Goal: Find specific page/section: Find specific page/section

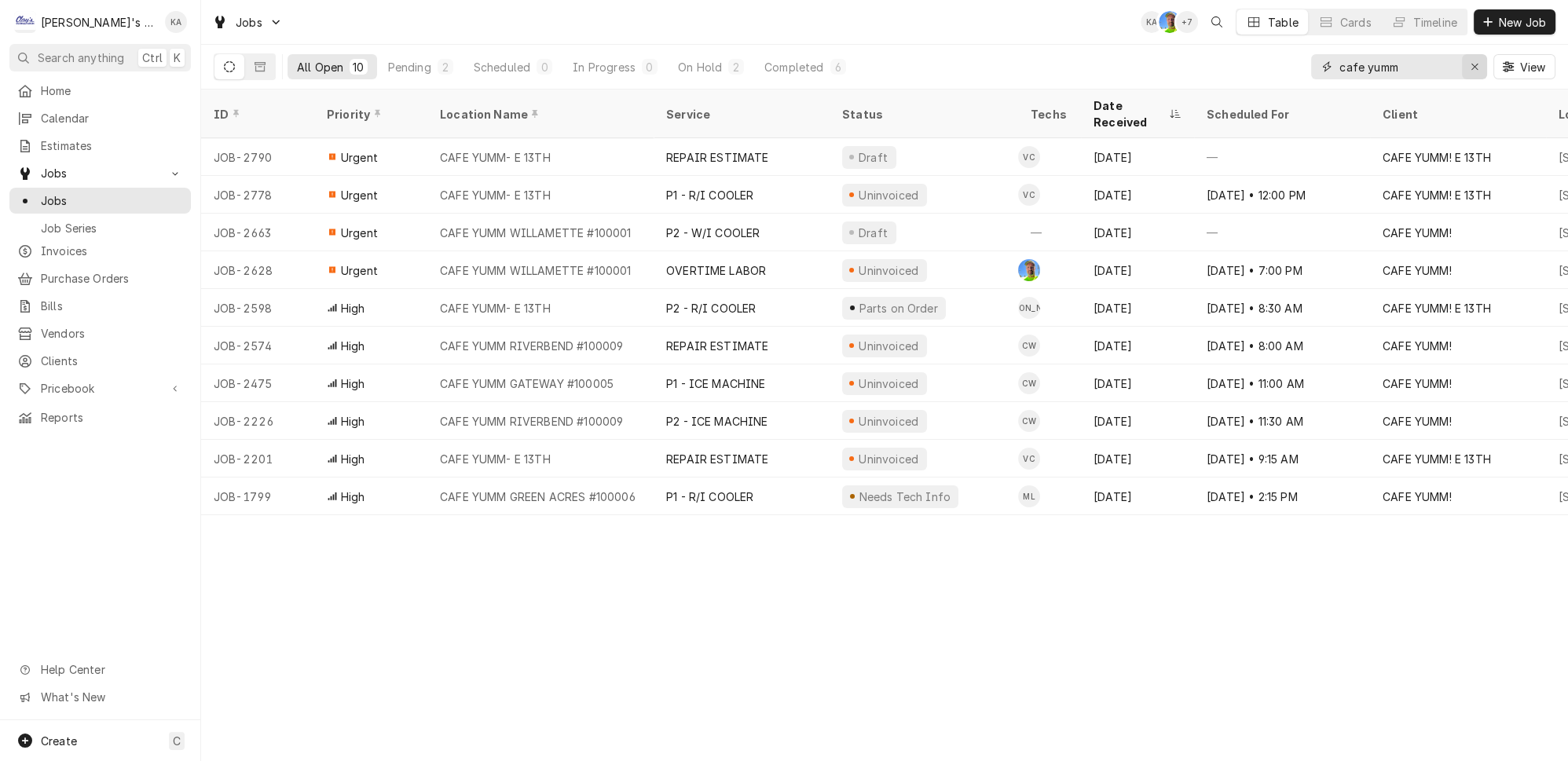
click at [1475, 61] on div "Erase input" at bounding box center [1474, 66] width 15 height 15
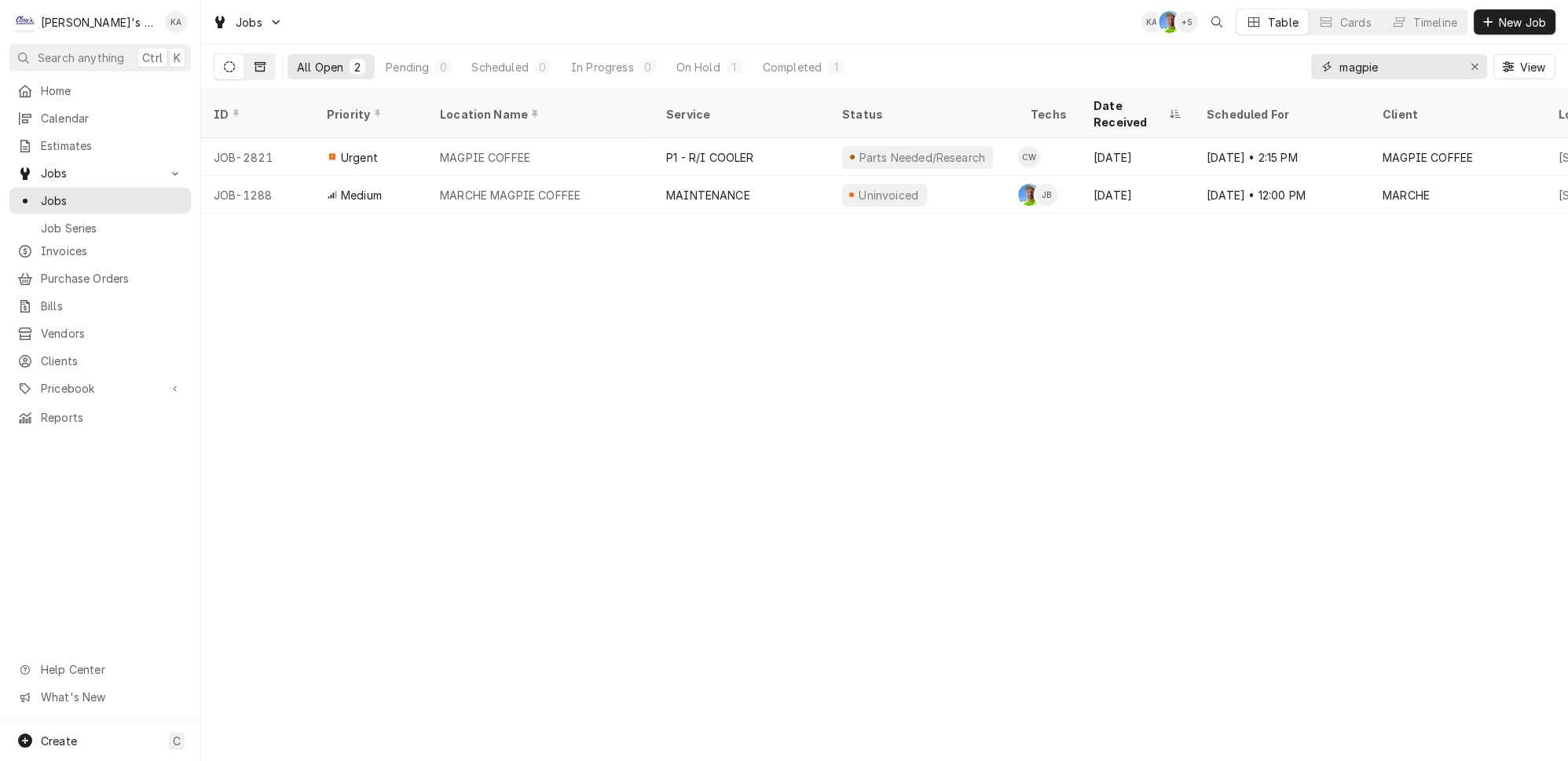
type input "magpie"
click at [254, 62] on icon "Dynamic Content Wrapper" at bounding box center [259, 66] width 11 height 9
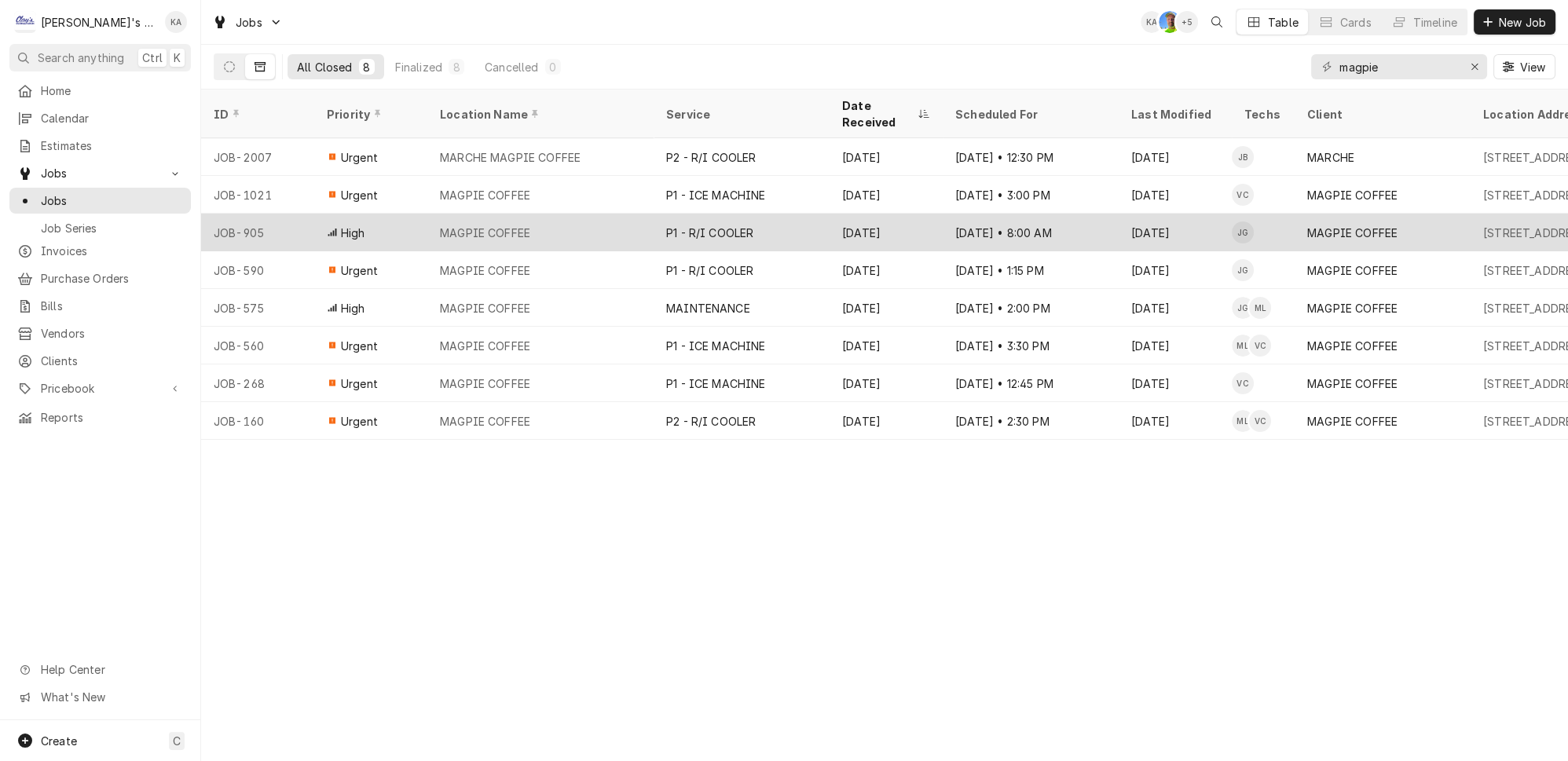
click at [549, 214] on div "MAGPIE COFFEE" at bounding box center [540, 233] width 226 height 37
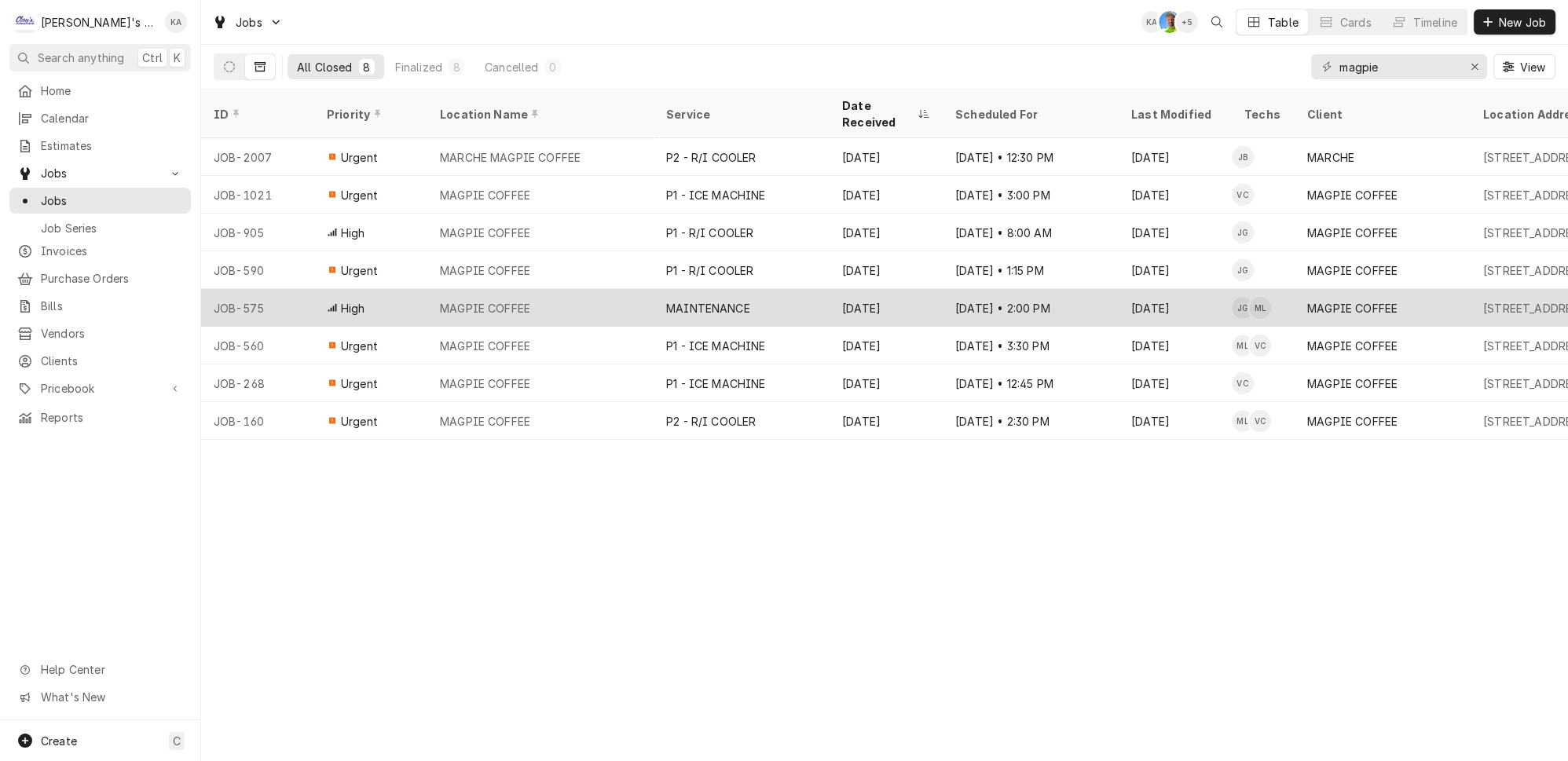
click at [540, 289] on div "MAGPIE COFFEE" at bounding box center [540, 308] width 226 height 37
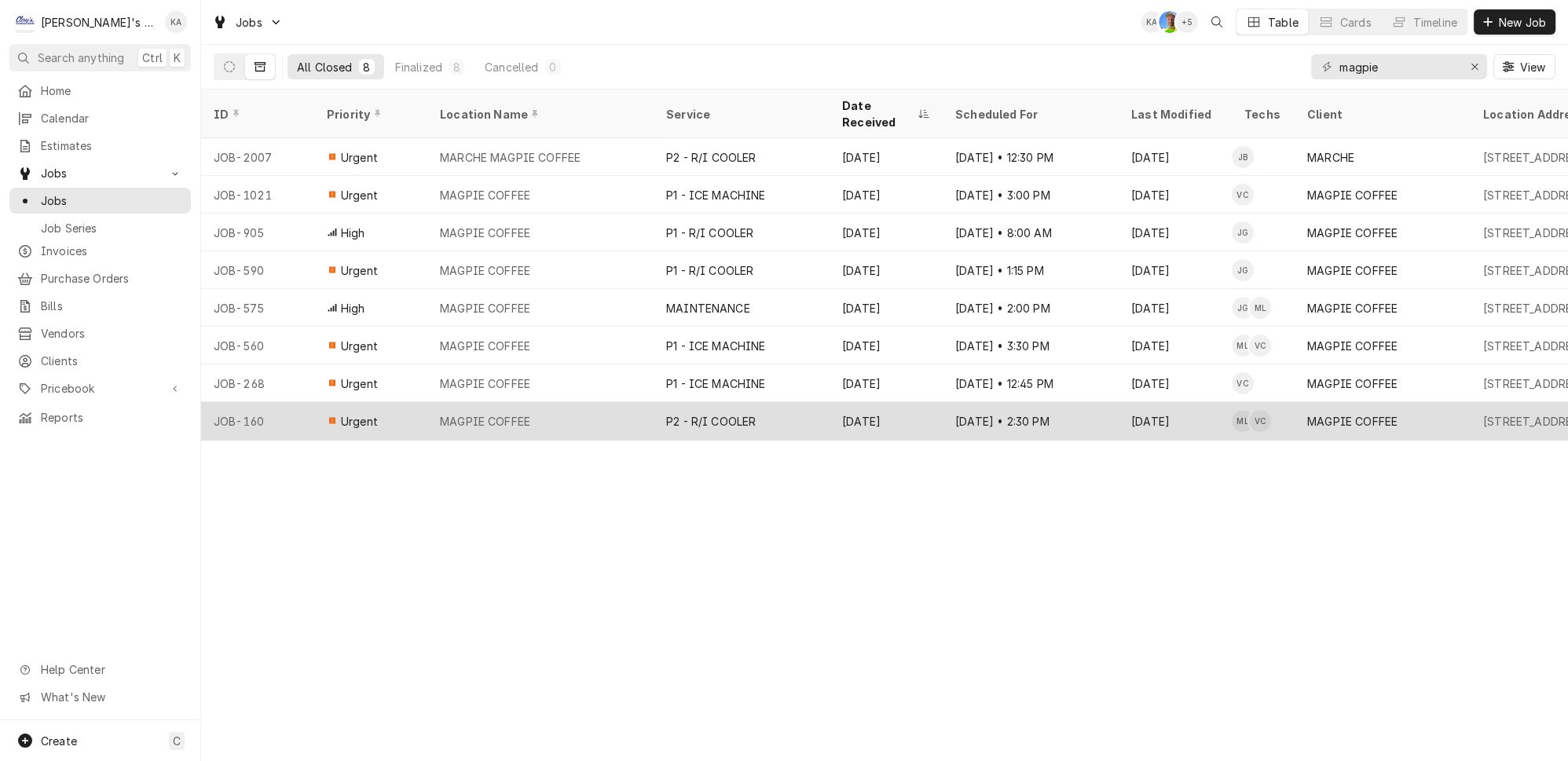
click at [581, 402] on div "MAGPIE COFFEE" at bounding box center [540, 421] width 226 height 37
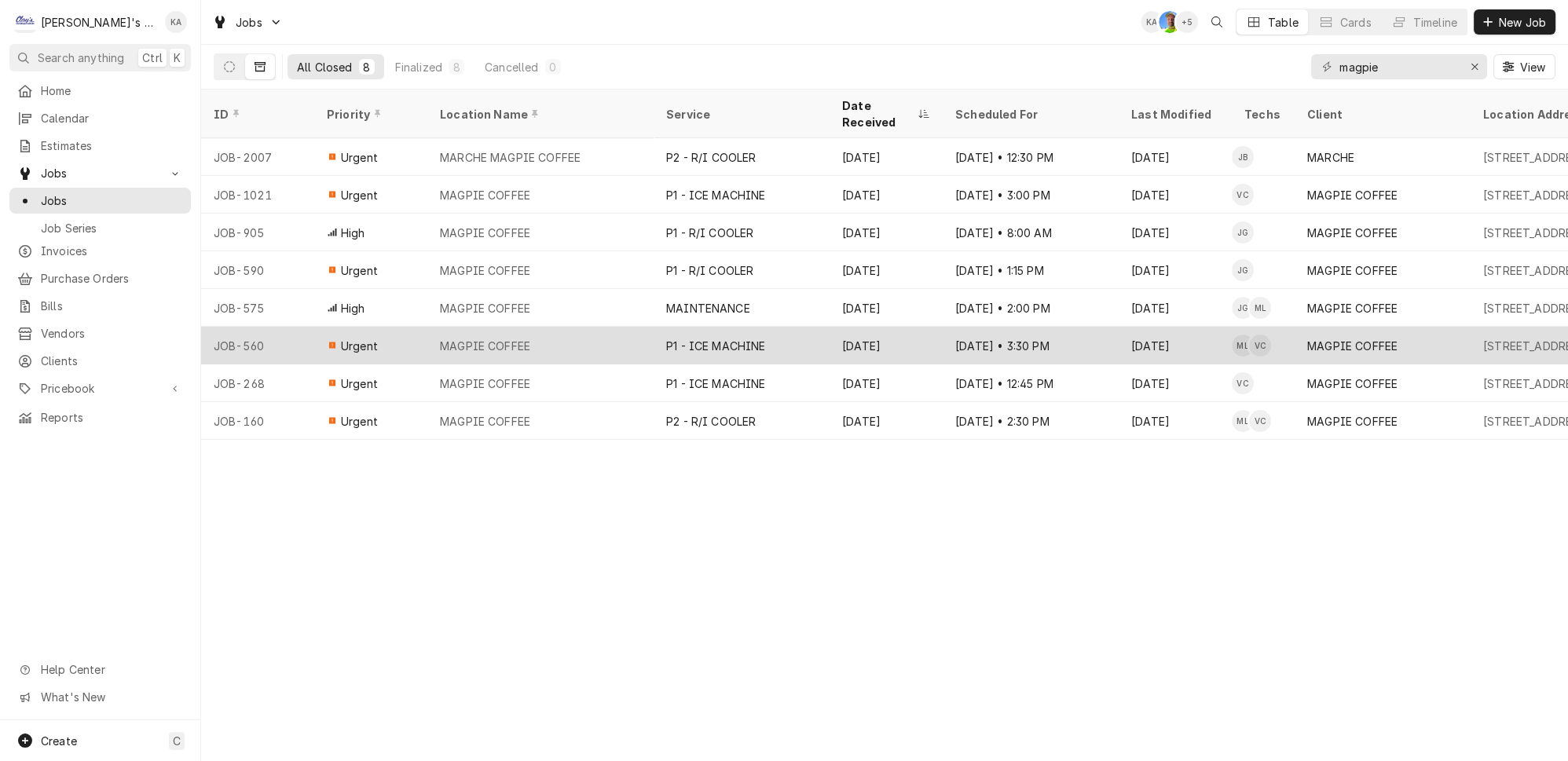
click at [596, 326] on div "MAGPIE COFFEE" at bounding box center [540, 345] width 226 height 37
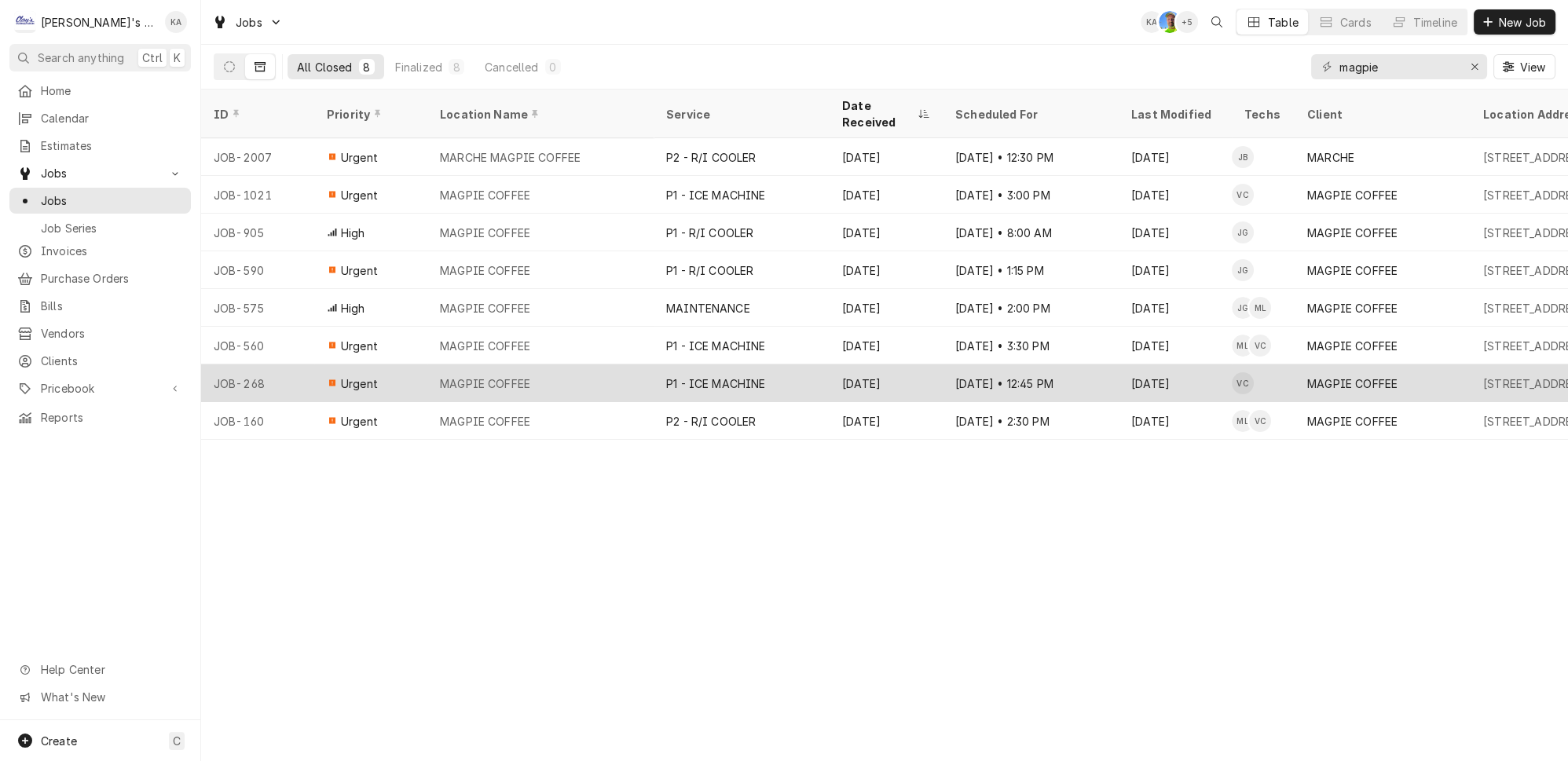
click at [543, 364] on div "MAGPIE COFFEE" at bounding box center [540, 383] width 226 height 37
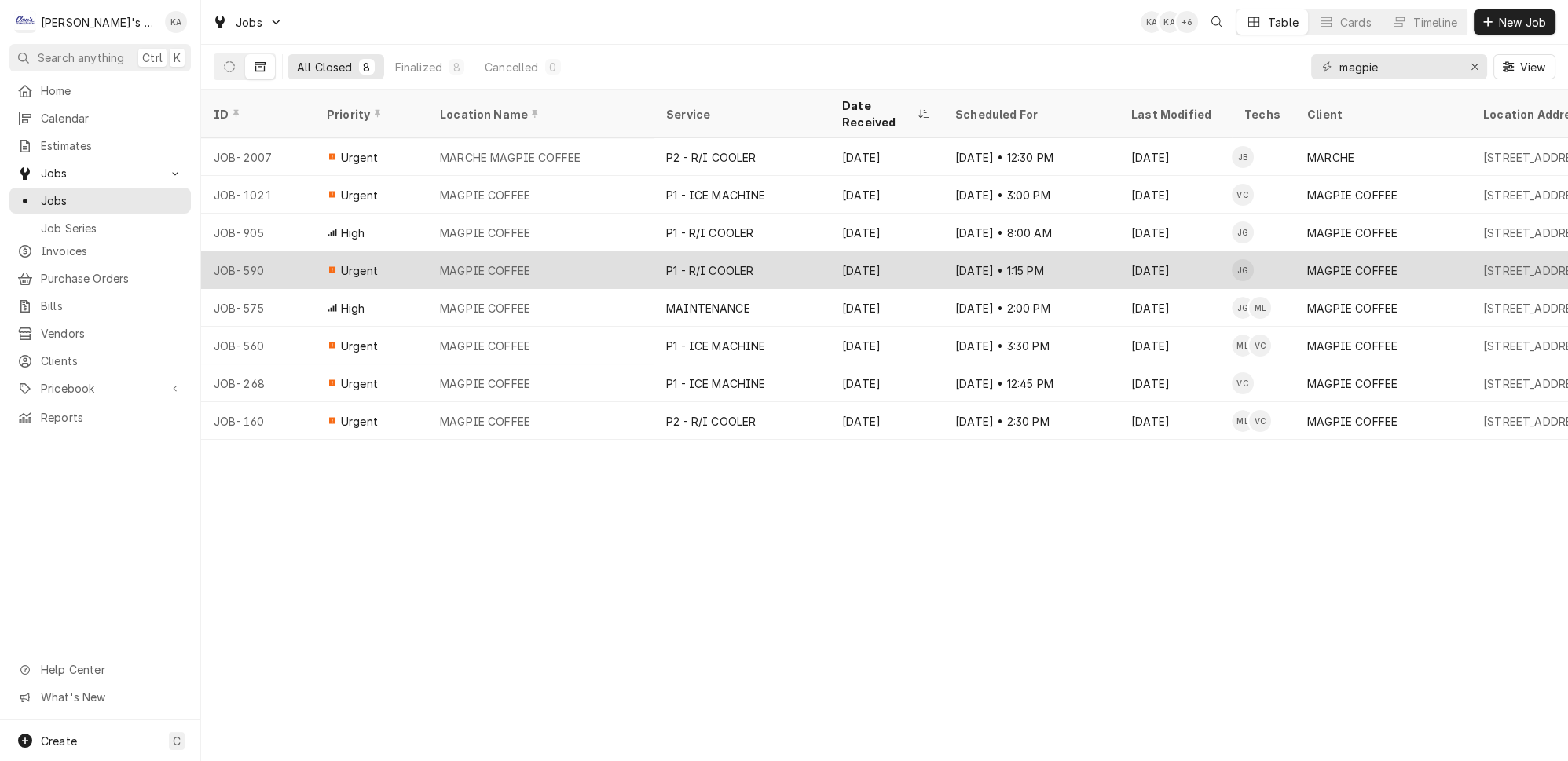
click at [555, 251] on div "MAGPIE COFFEE" at bounding box center [540, 270] width 226 height 37
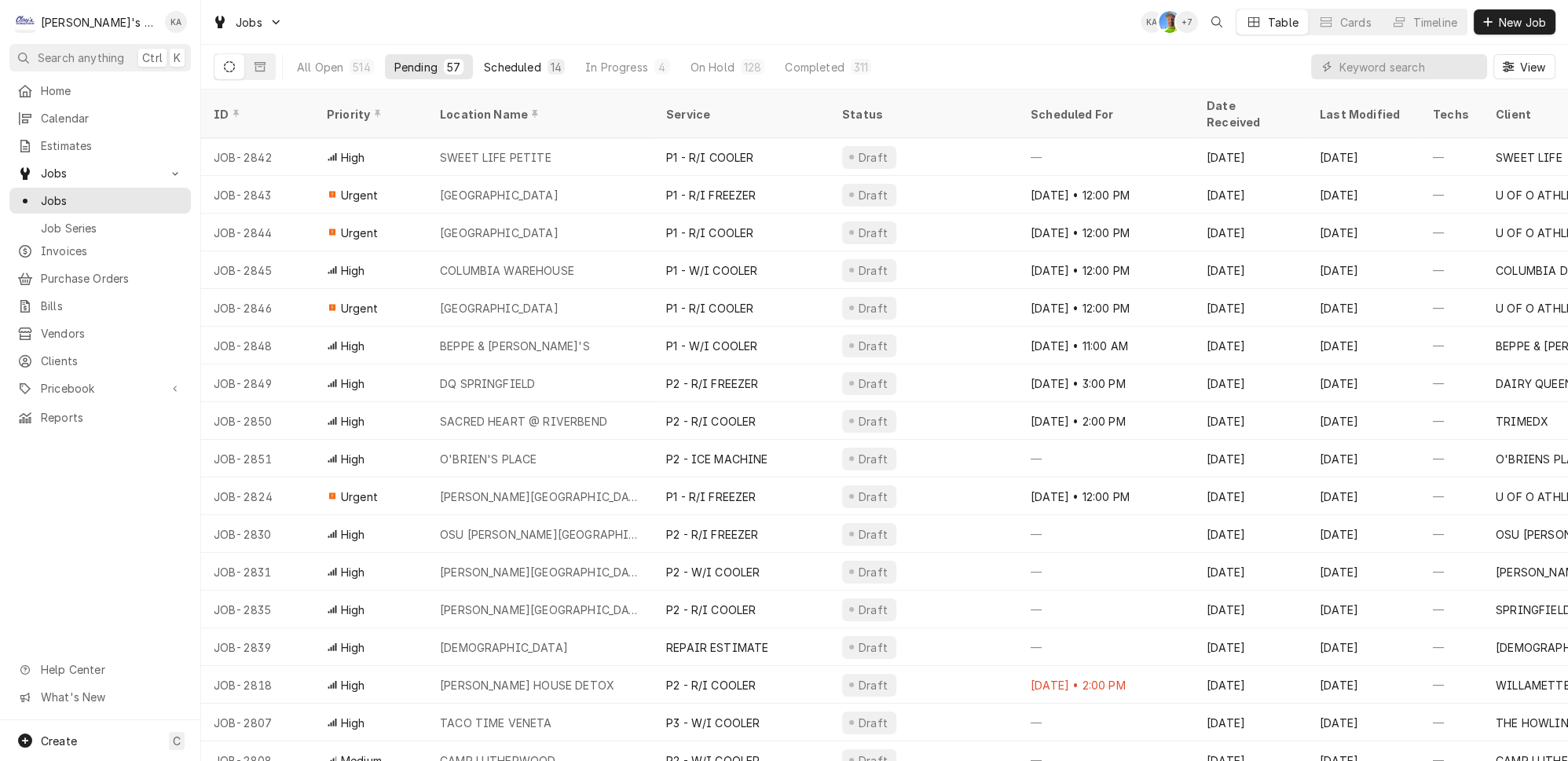
click at [489, 66] on div "Scheduled" at bounding box center [512, 66] width 56 height 16
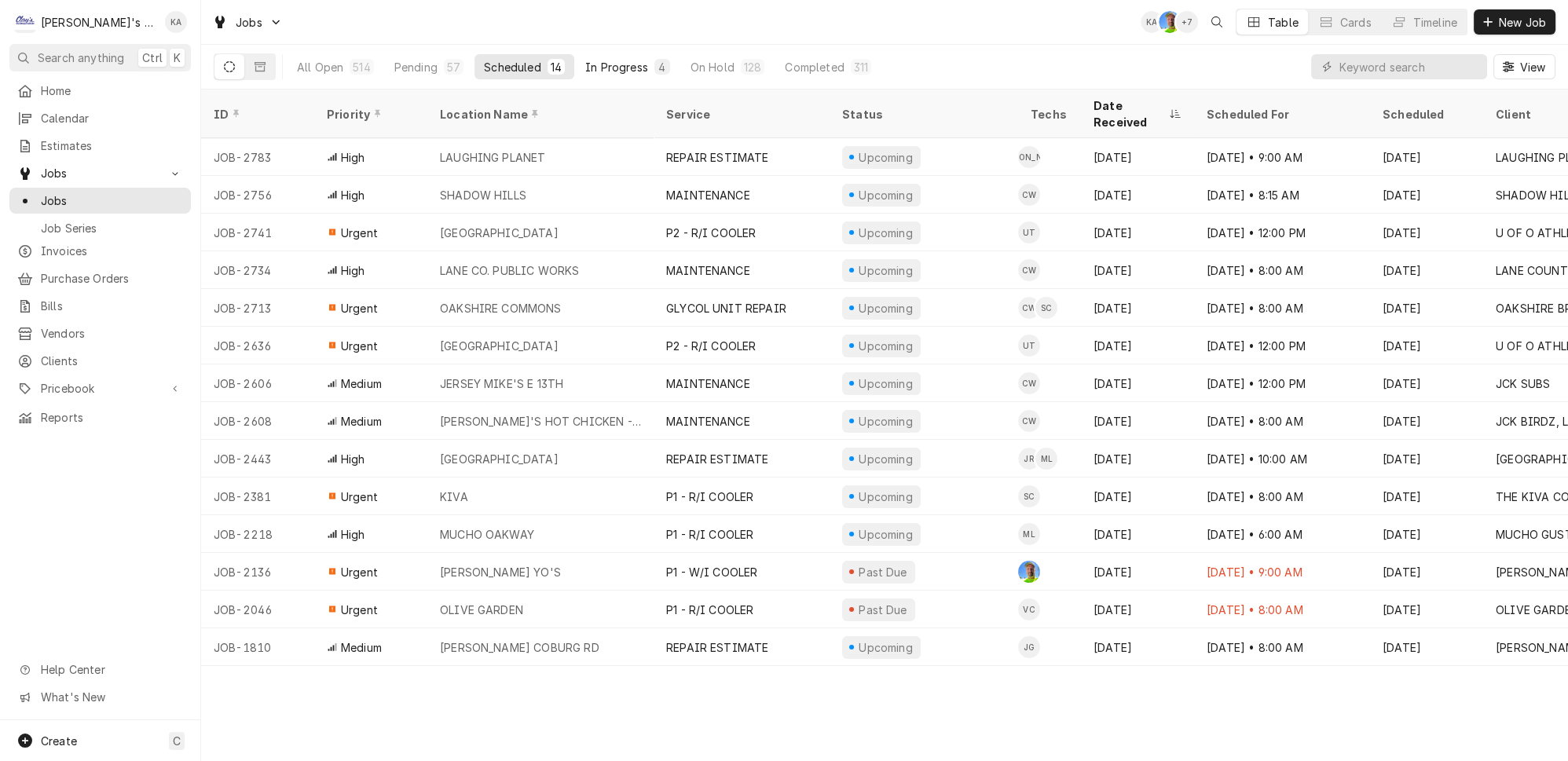
click at [585, 59] on div "In Progress" at bounding box center [616, 66] width 63 height 16
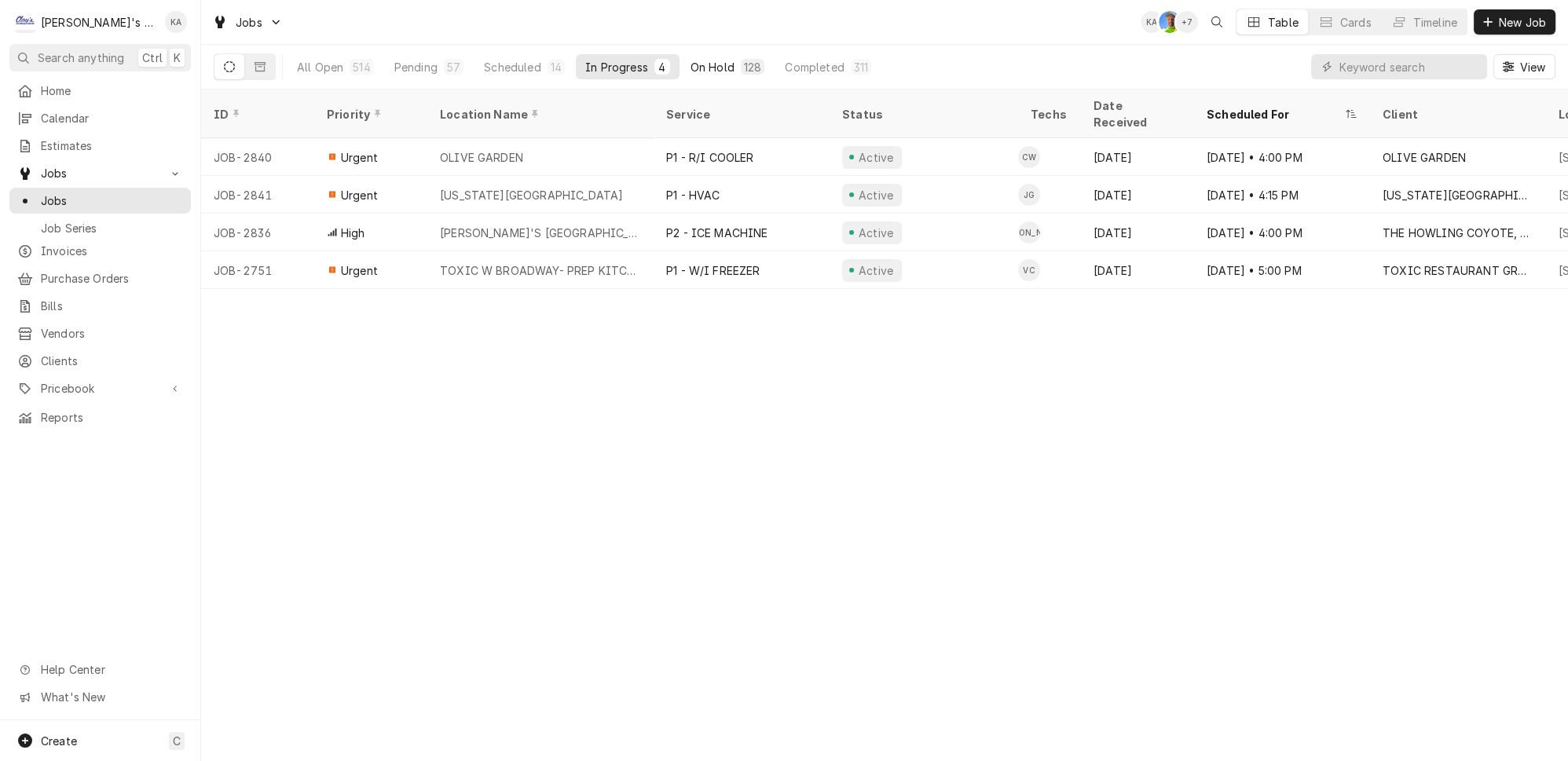
click at [691, 65] on div "On Hold" at bounding box center [713, 66] width 44 height 16
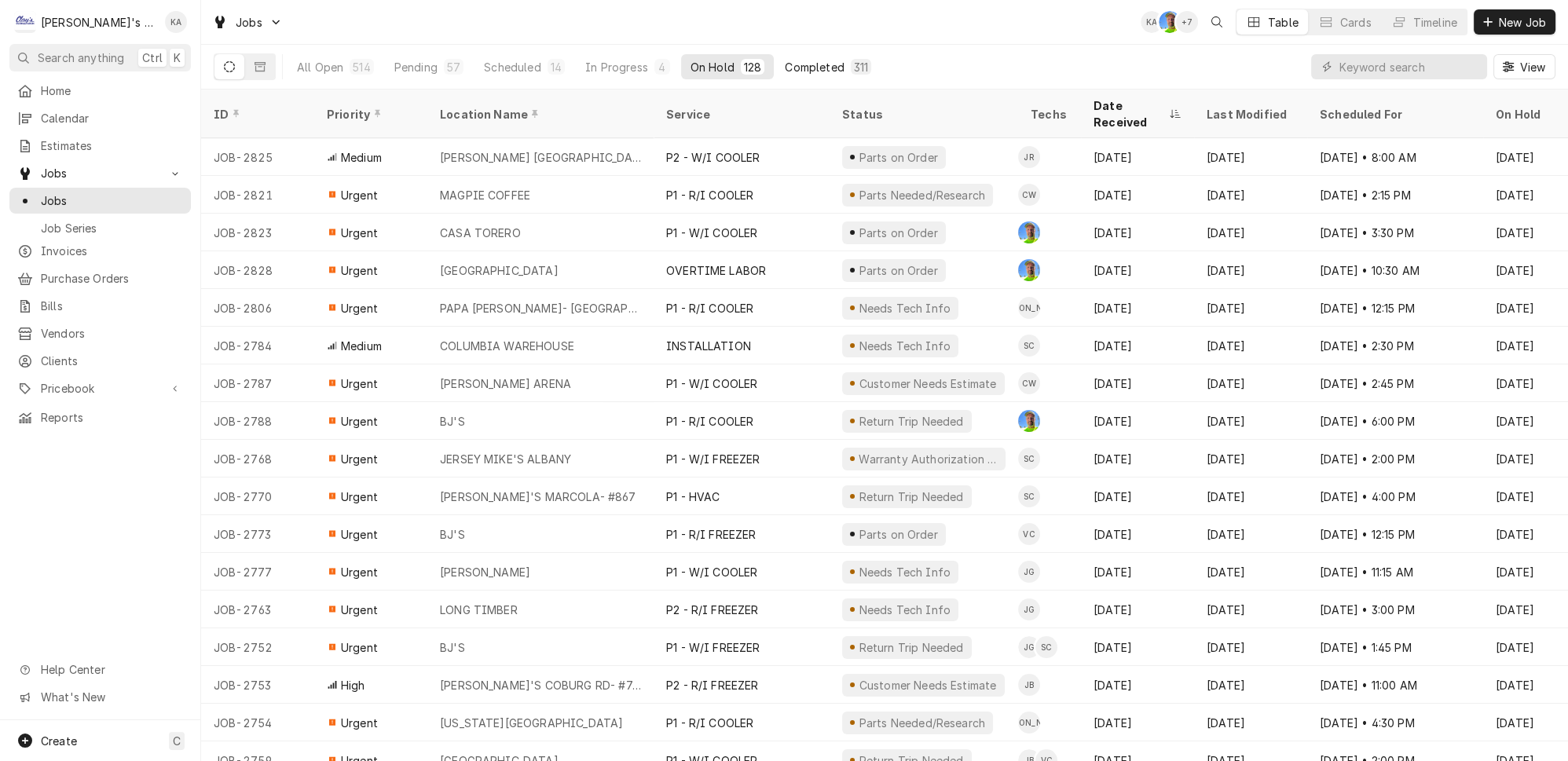
click at [784, 59] on div "Completed" at bounding box center [813, 66] width 59 height 16
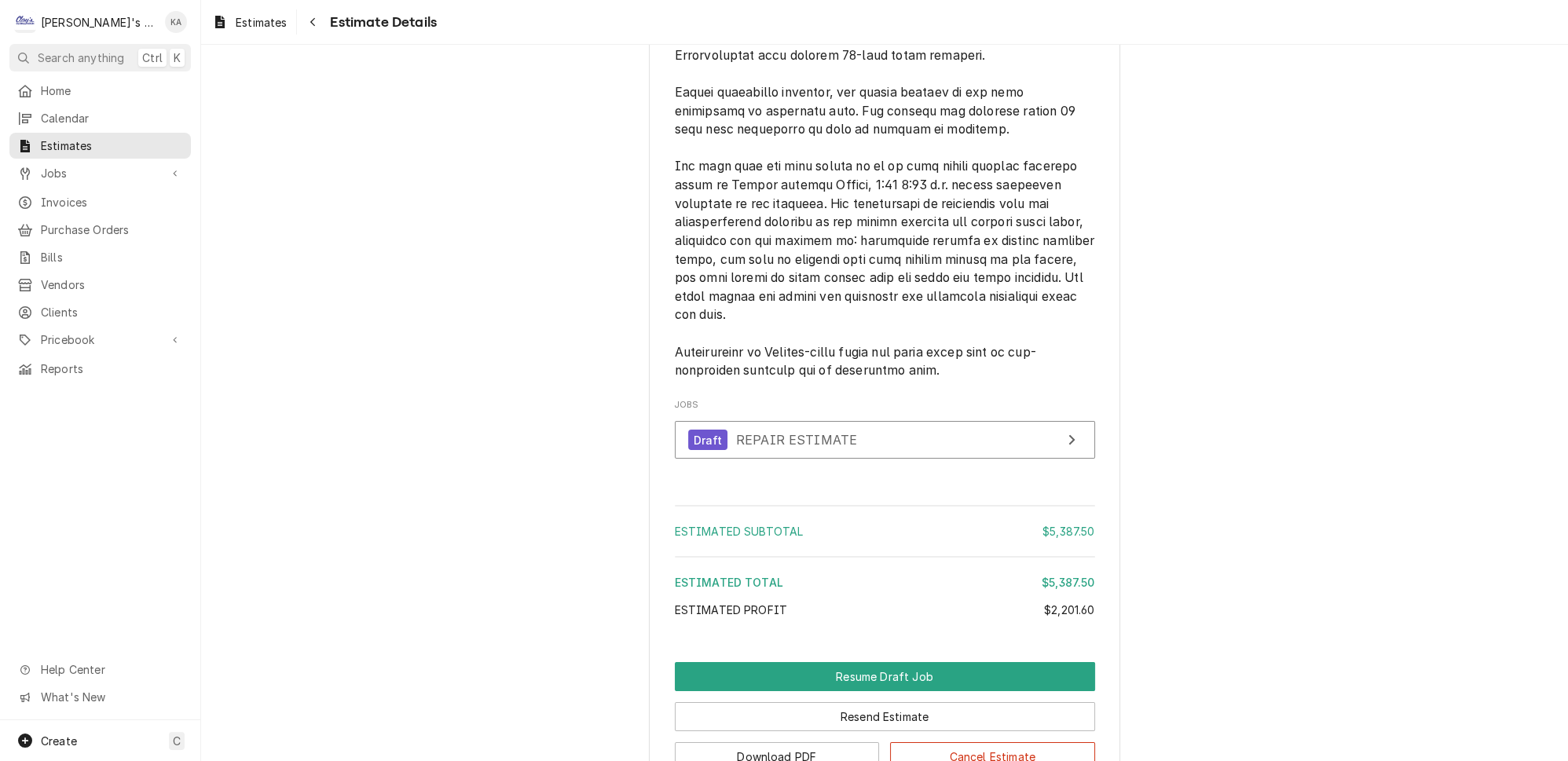
scroll to position [5192, 0]
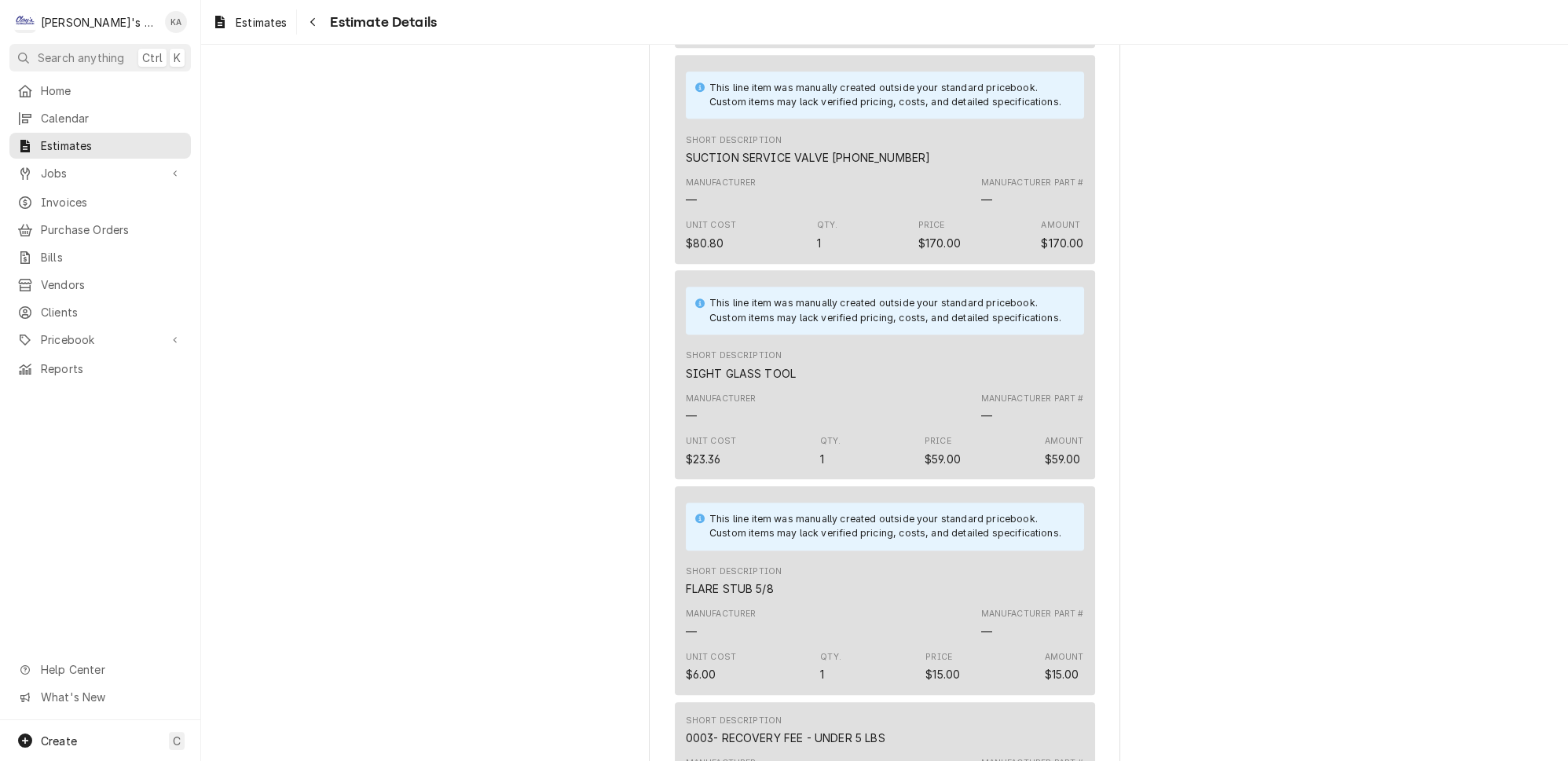
scroll to position [1926, 0]
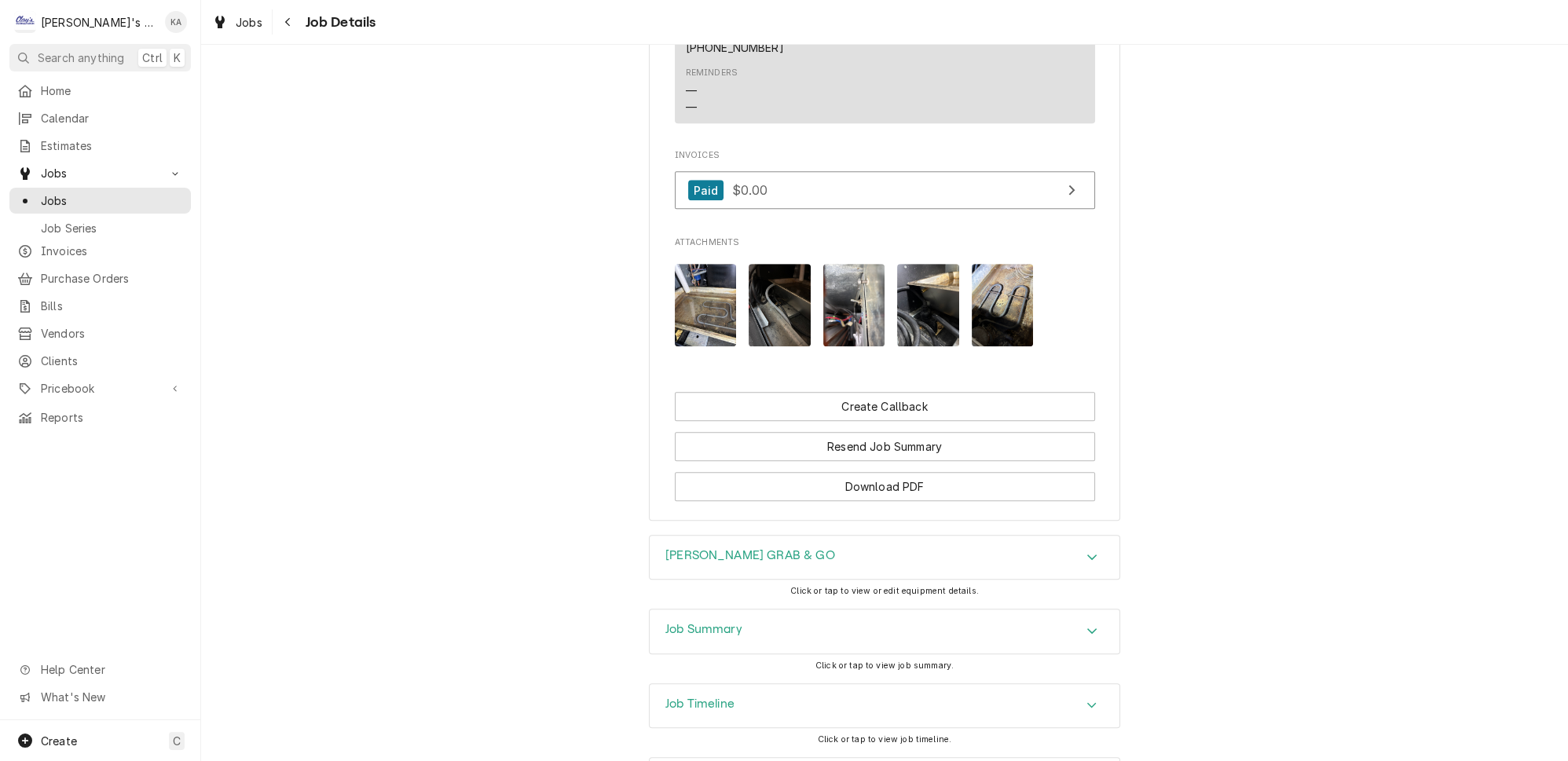
scroll to position [1274, 0]
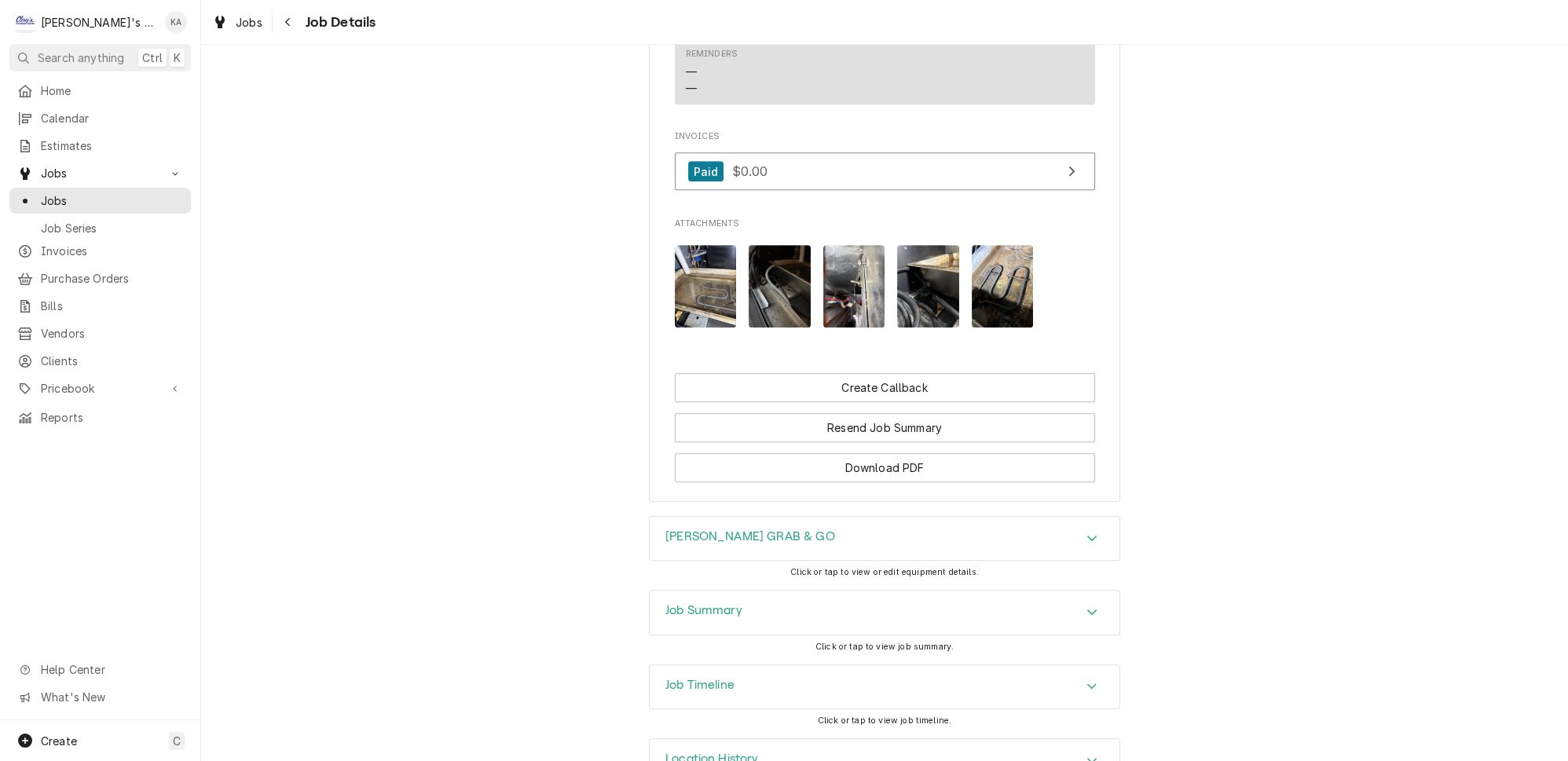
click at [1086, 605] on icon "Accordion Header" at bounding box center [1091, 611] width 11 height 13
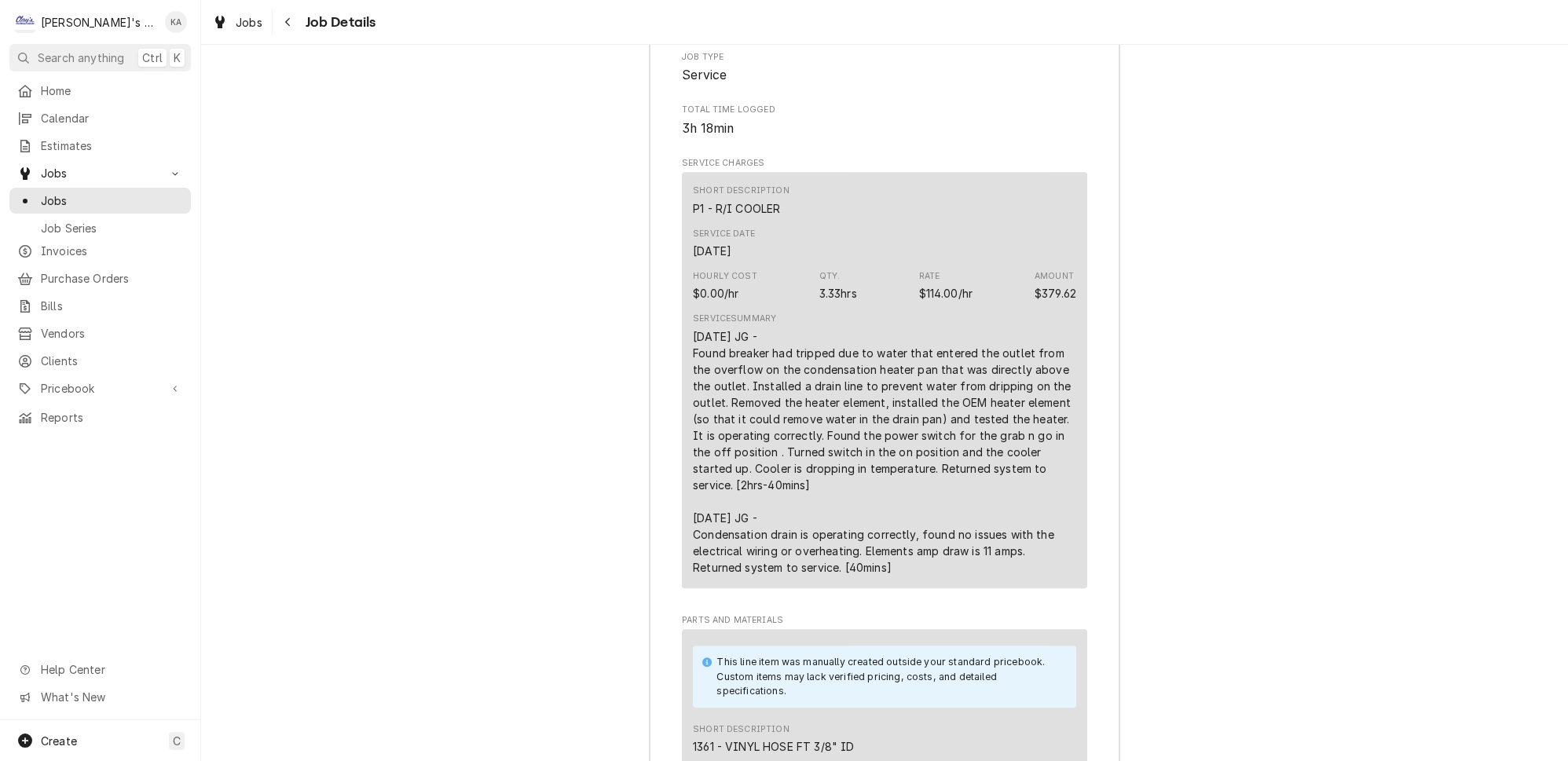
scroll to position [1998, 0]
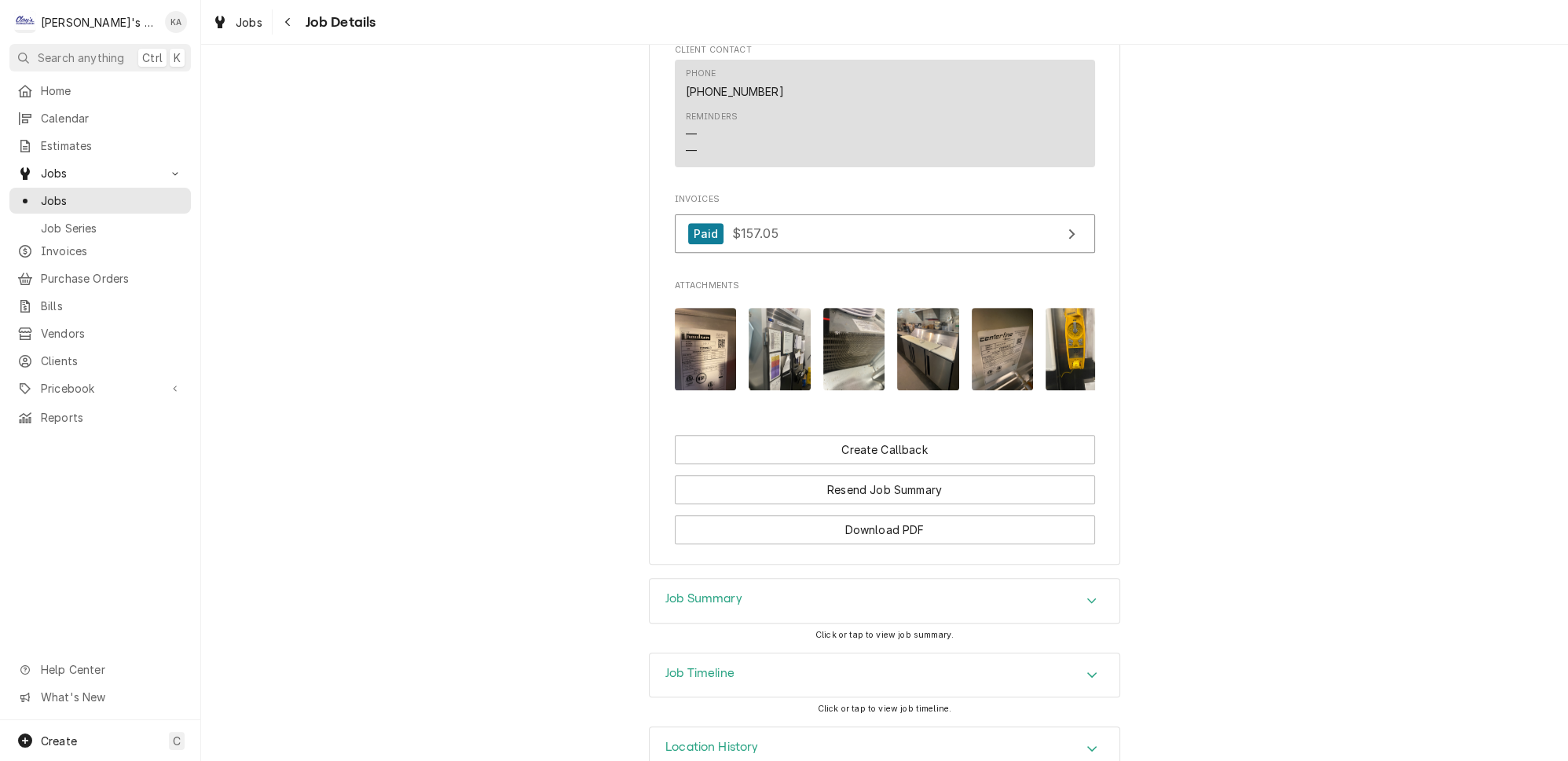
scroll to position [1087, 0]
click at [1086, 592] on icon "Accordion Header" at bounding box center [1091, 598] width 11 height 13
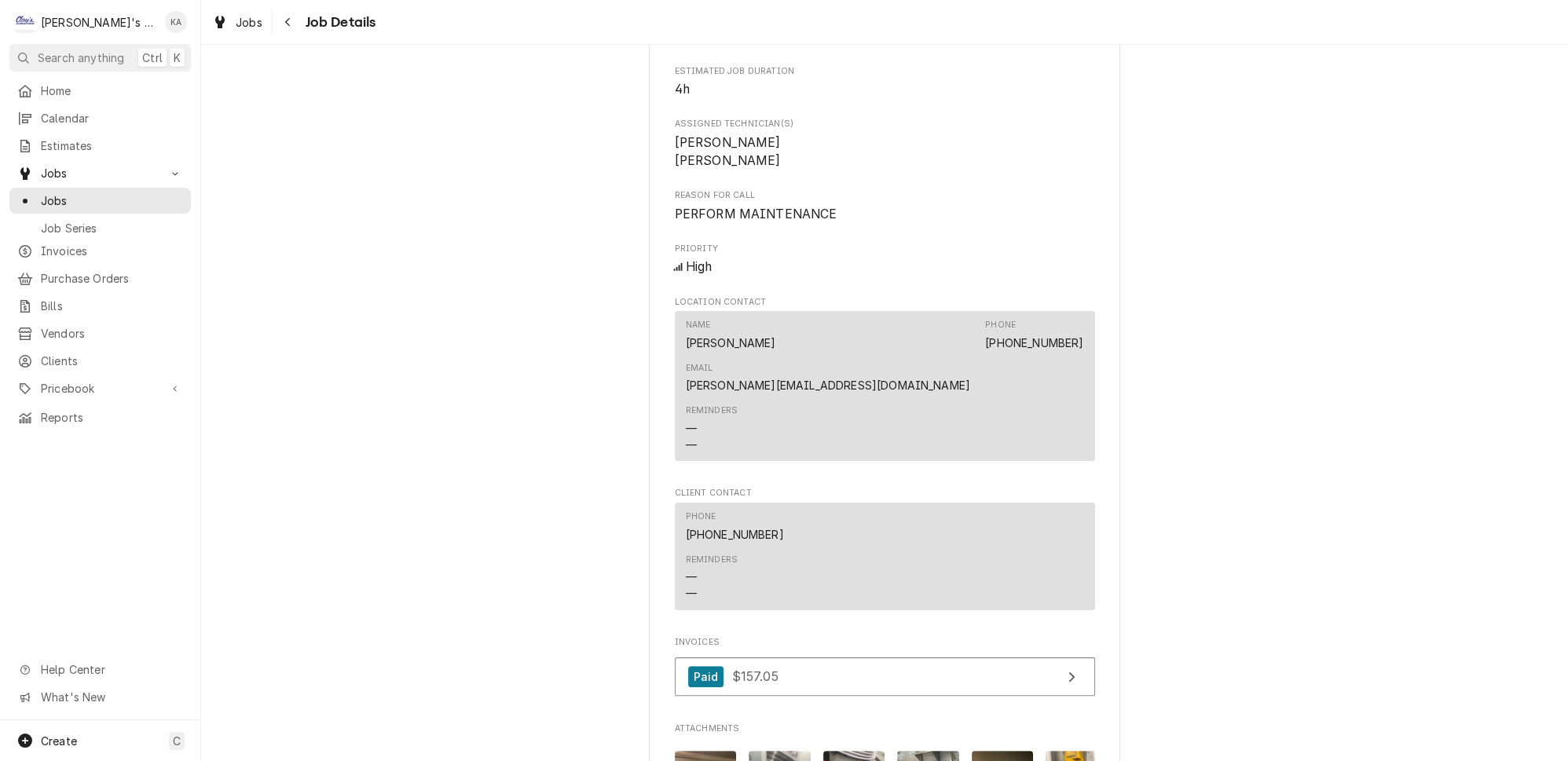
scroll to position [0, 0]
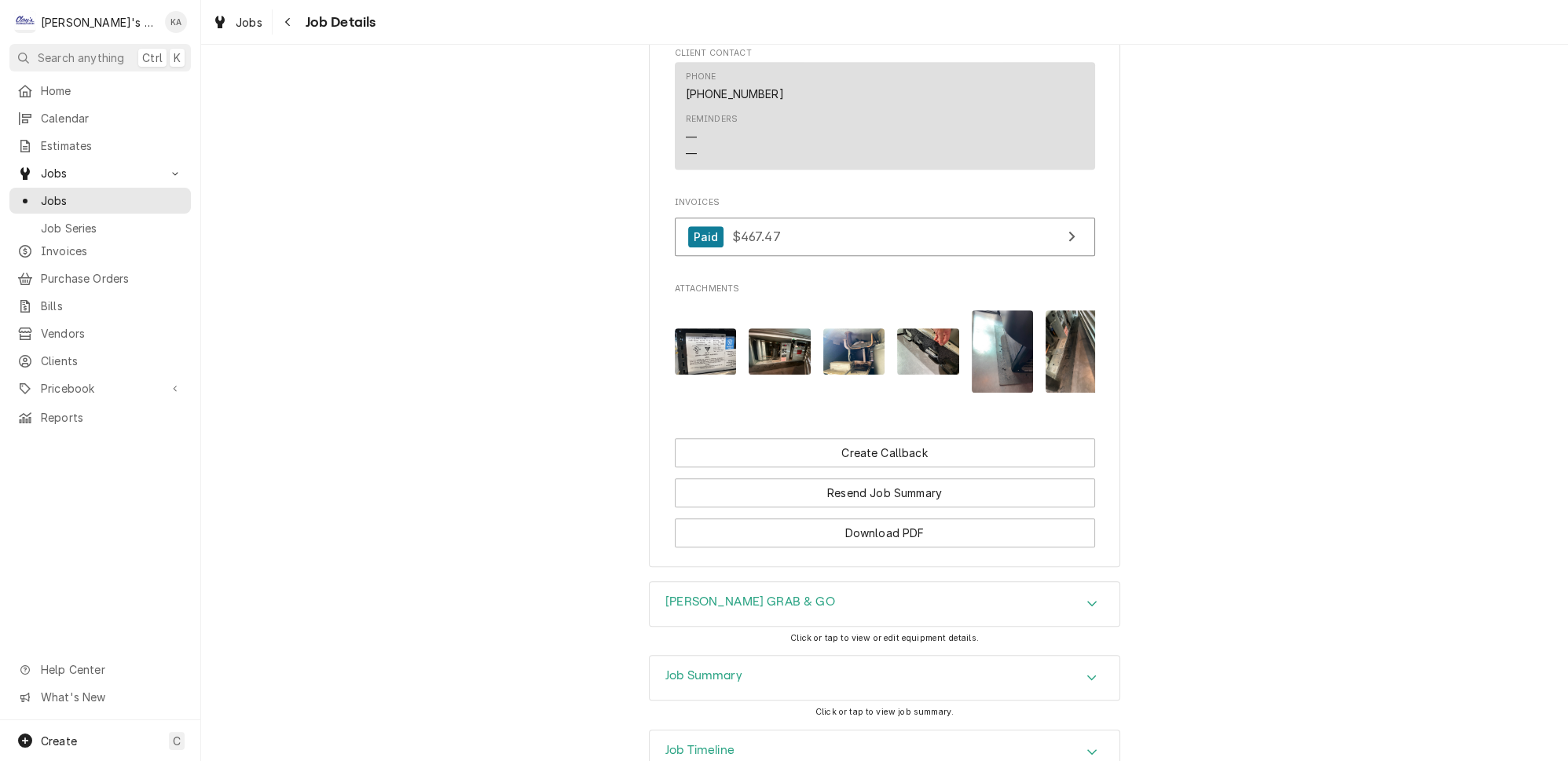
scroll to position [1602, 0]
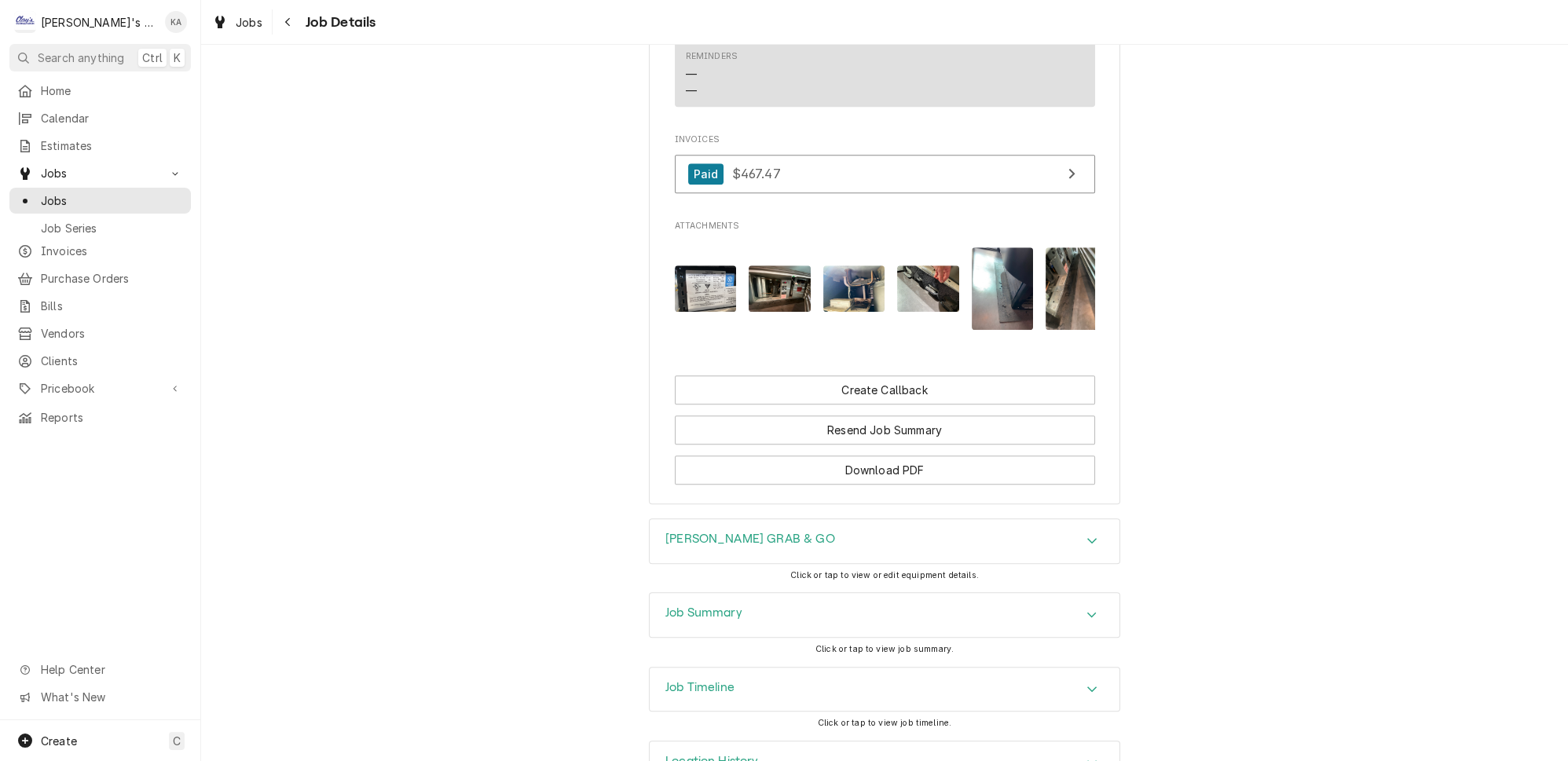
click at [1087, 612] on icon "Accordion Header" at bounding box center [1091, 614] width 9 height 5
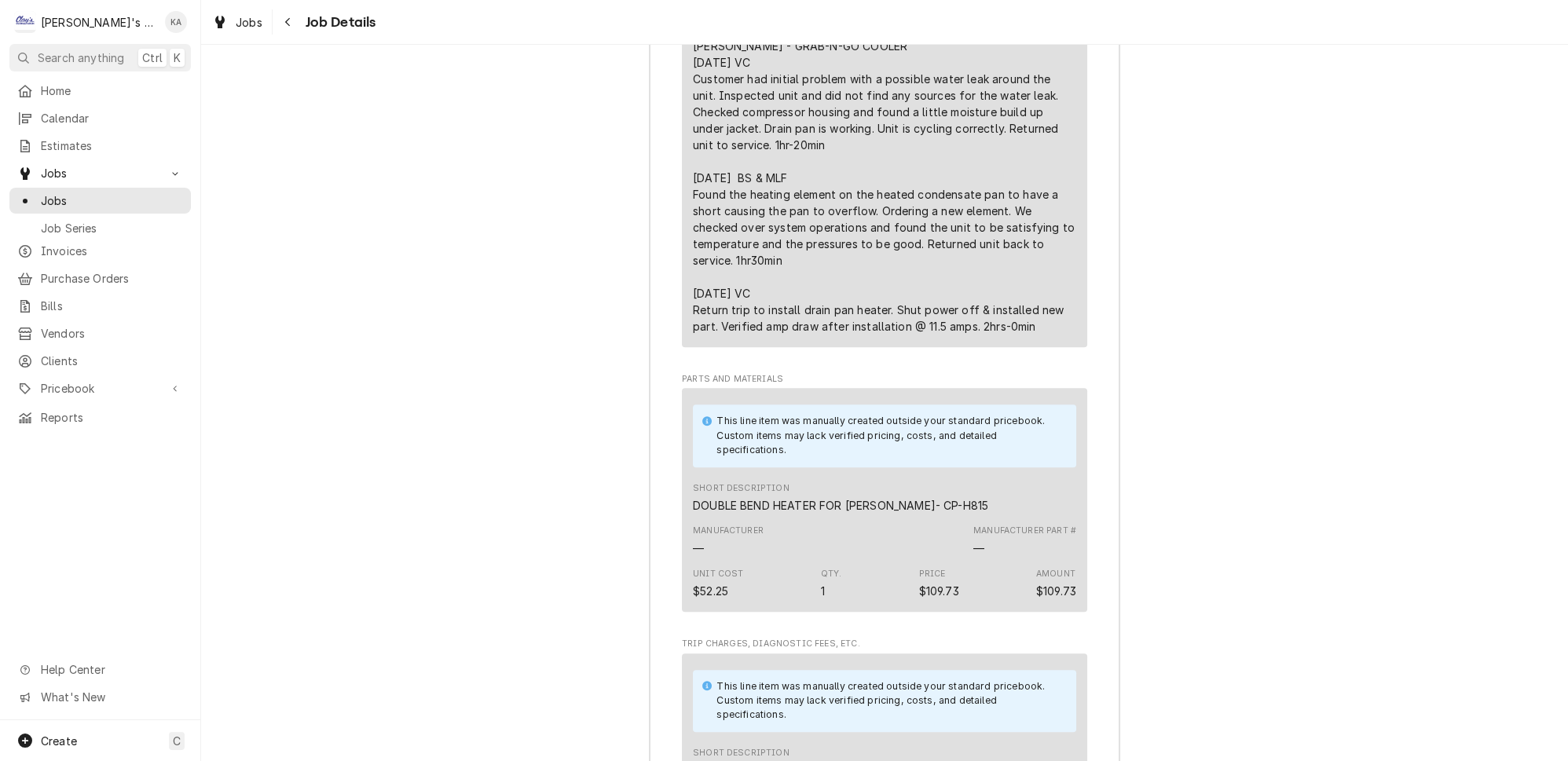
scroll to position [2672, 0]
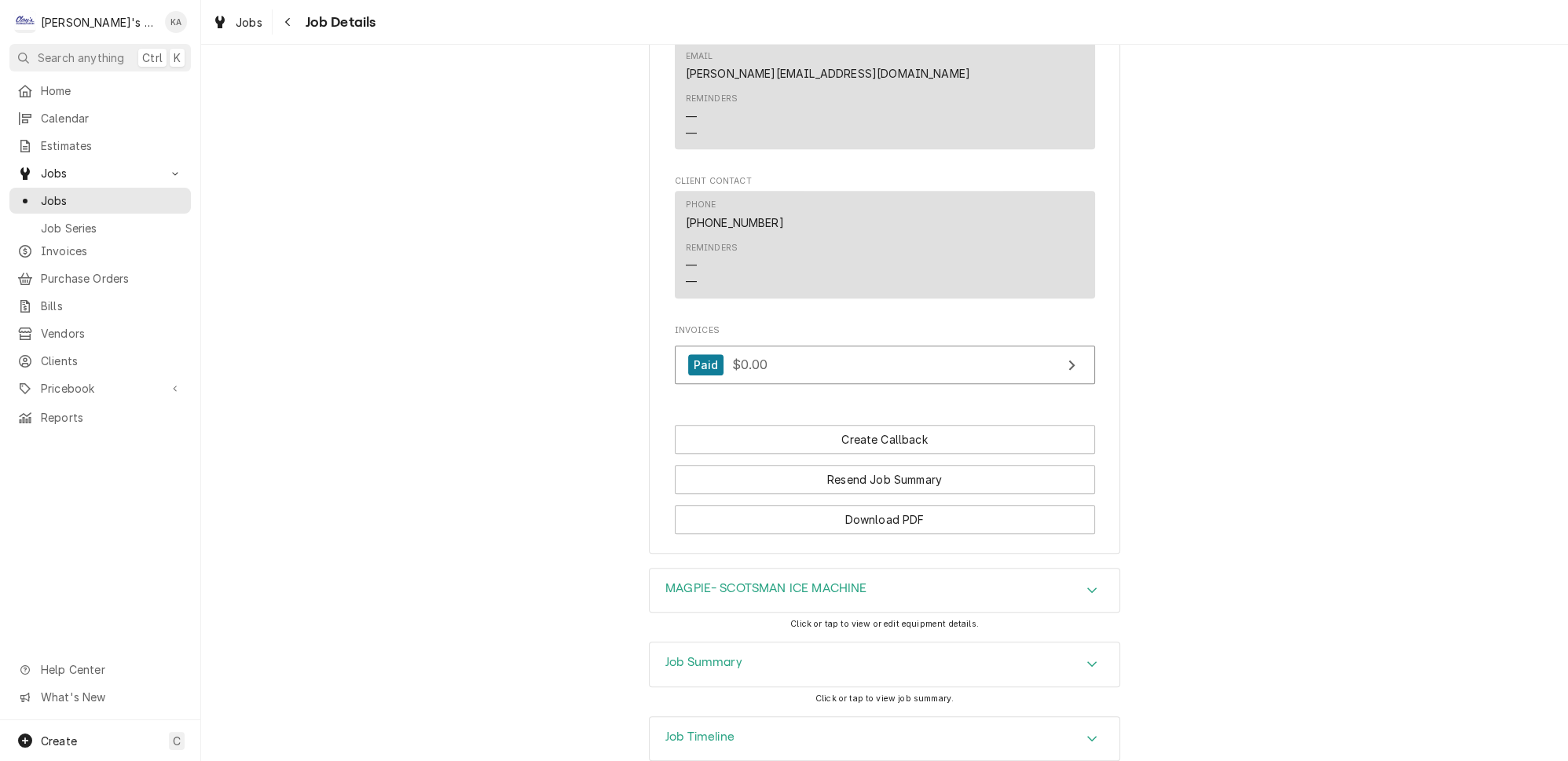
scroll to position [1595, 0]
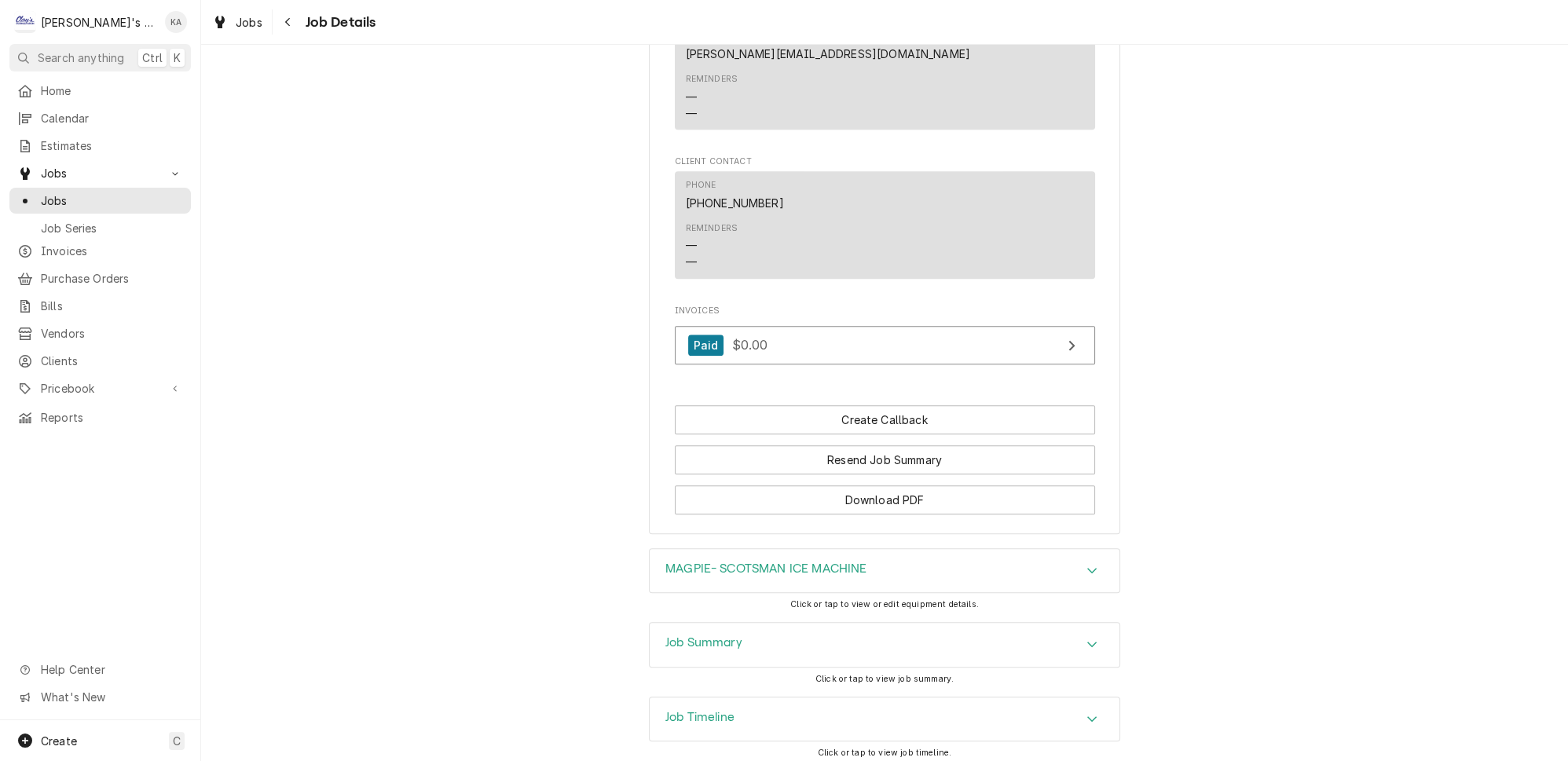
click at [1086, 637] on icon "Accordion Header" at bounding box center [1091, 643] width 11 height 13
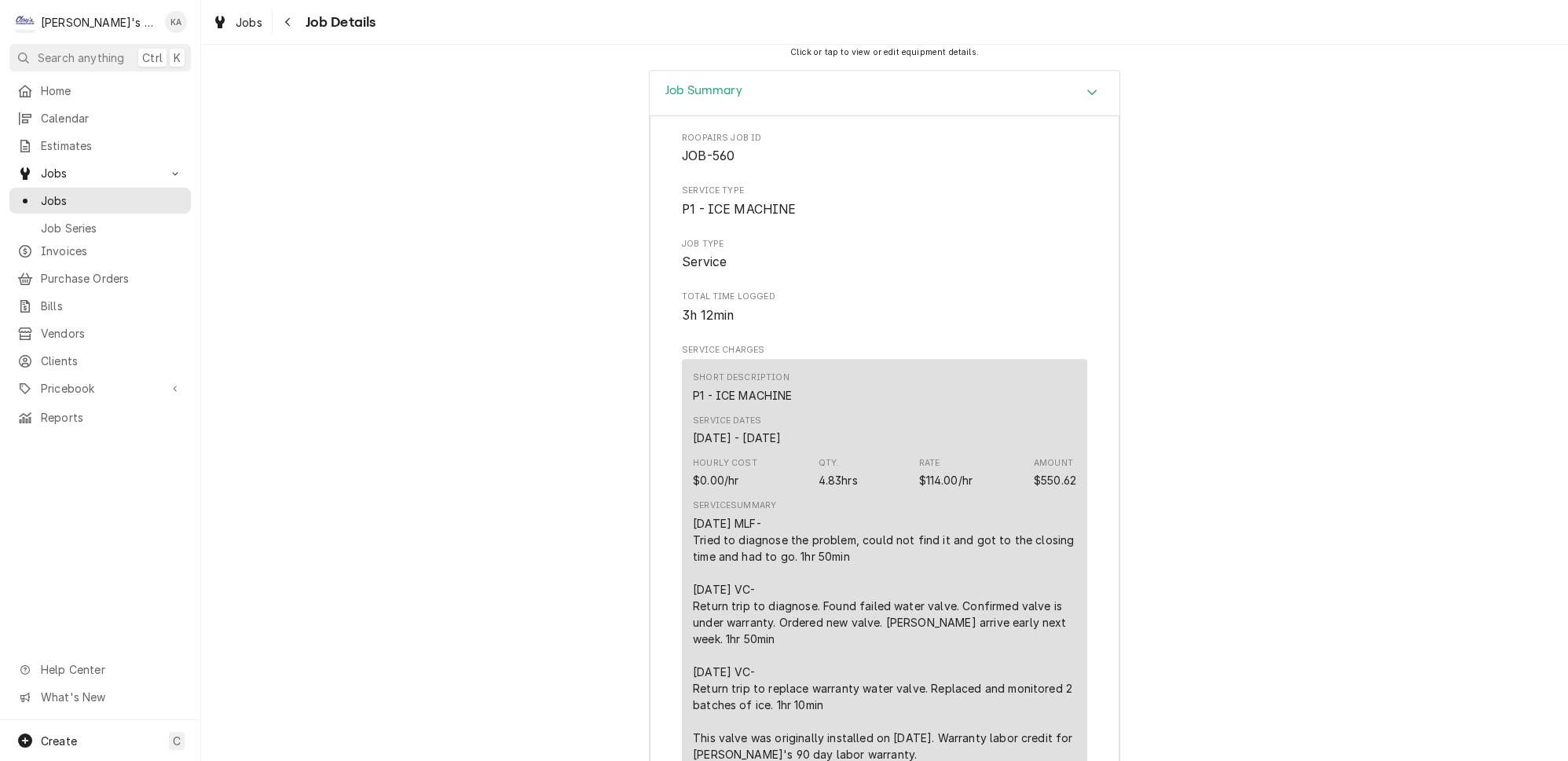
scroll to position [2166, 0]
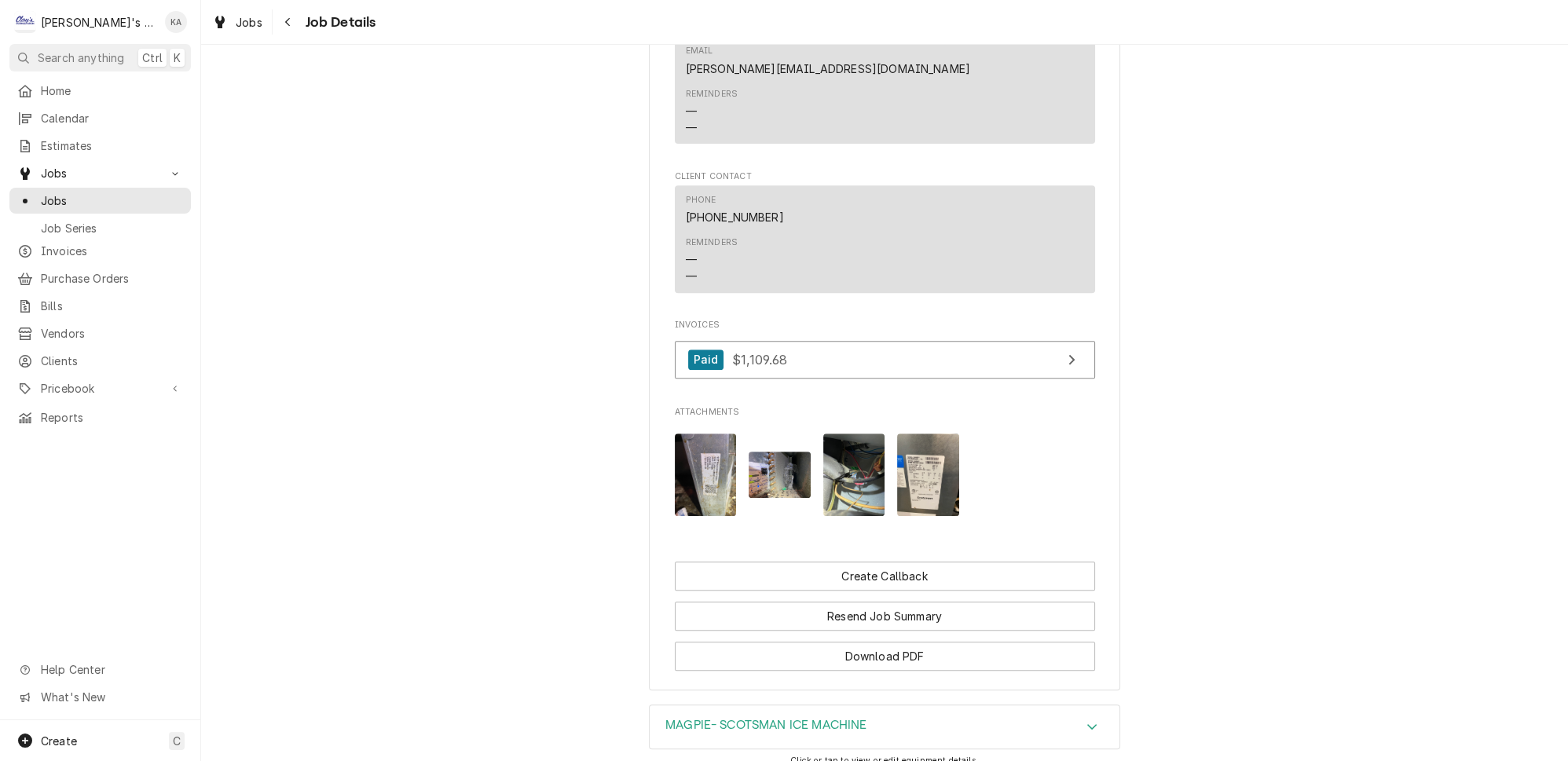
scroll to position [1309, 0]
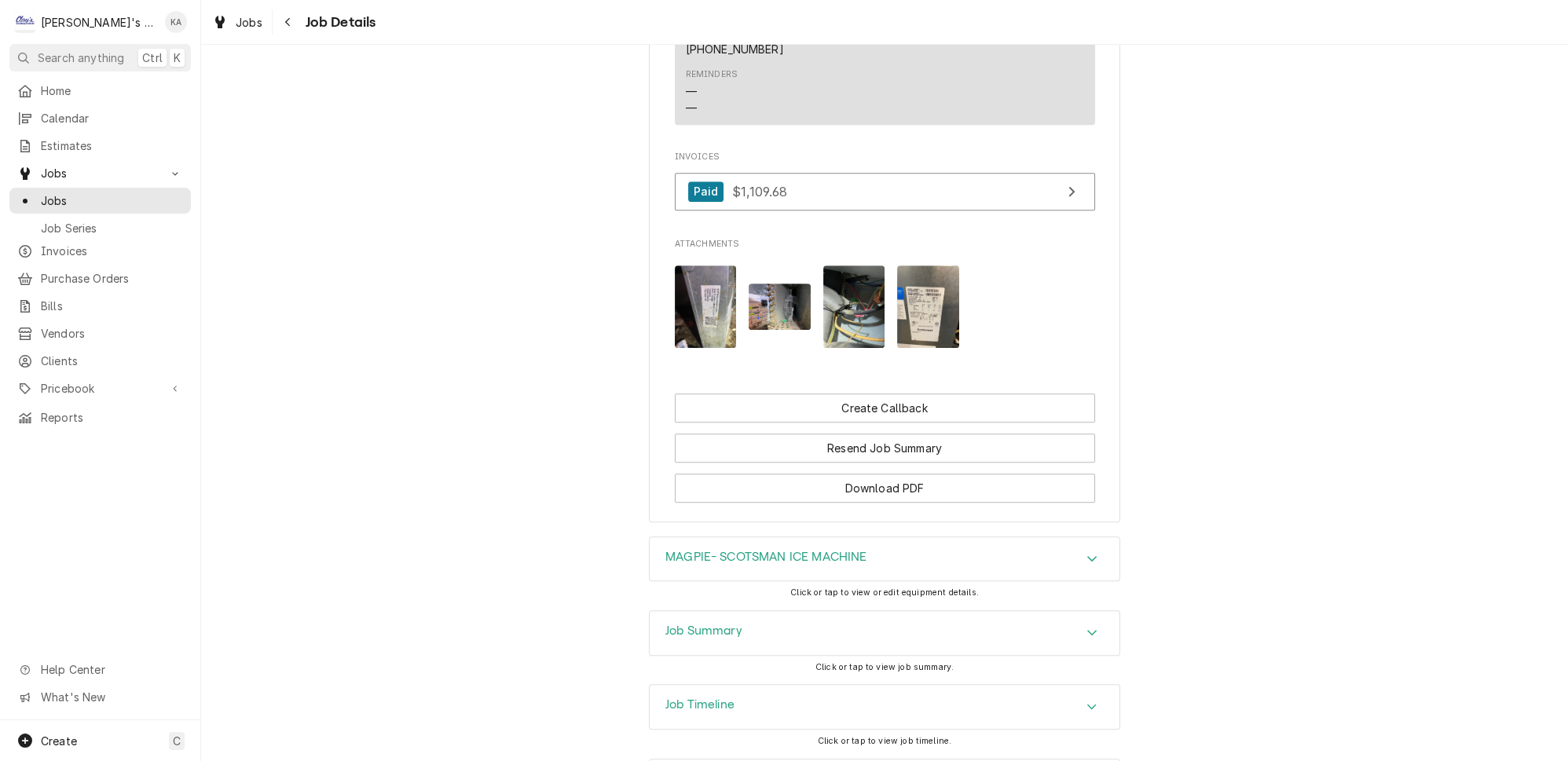
click at [1087, 630] on icon "Accordion Header" at bounding box center [1091, 632] width 9 height 5
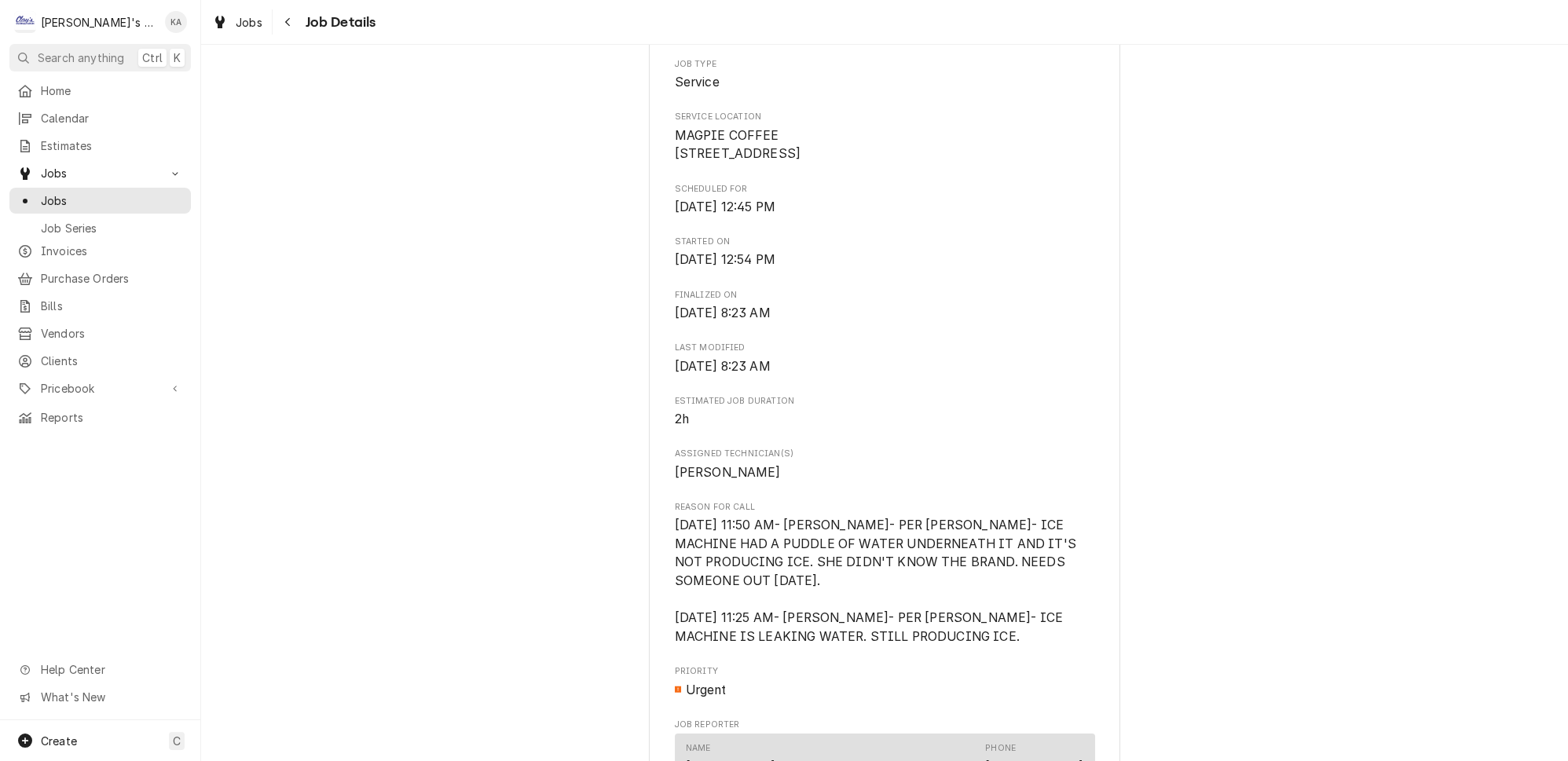
scroll to position [0, 0]
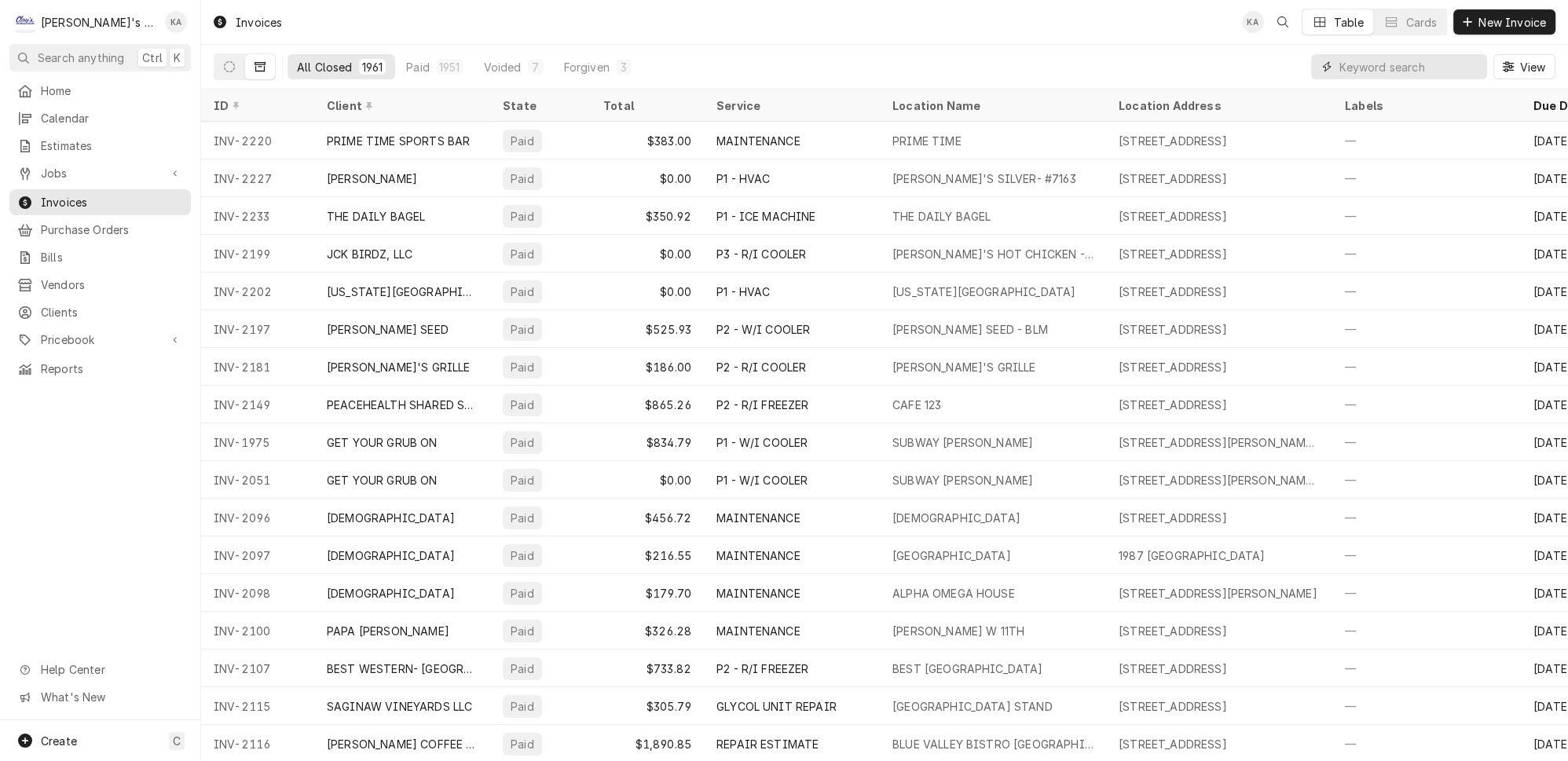
click at [1389, 65] on input "Dynamic Content Wrapper" at bounding box center [1409, 66] width 140 height 25
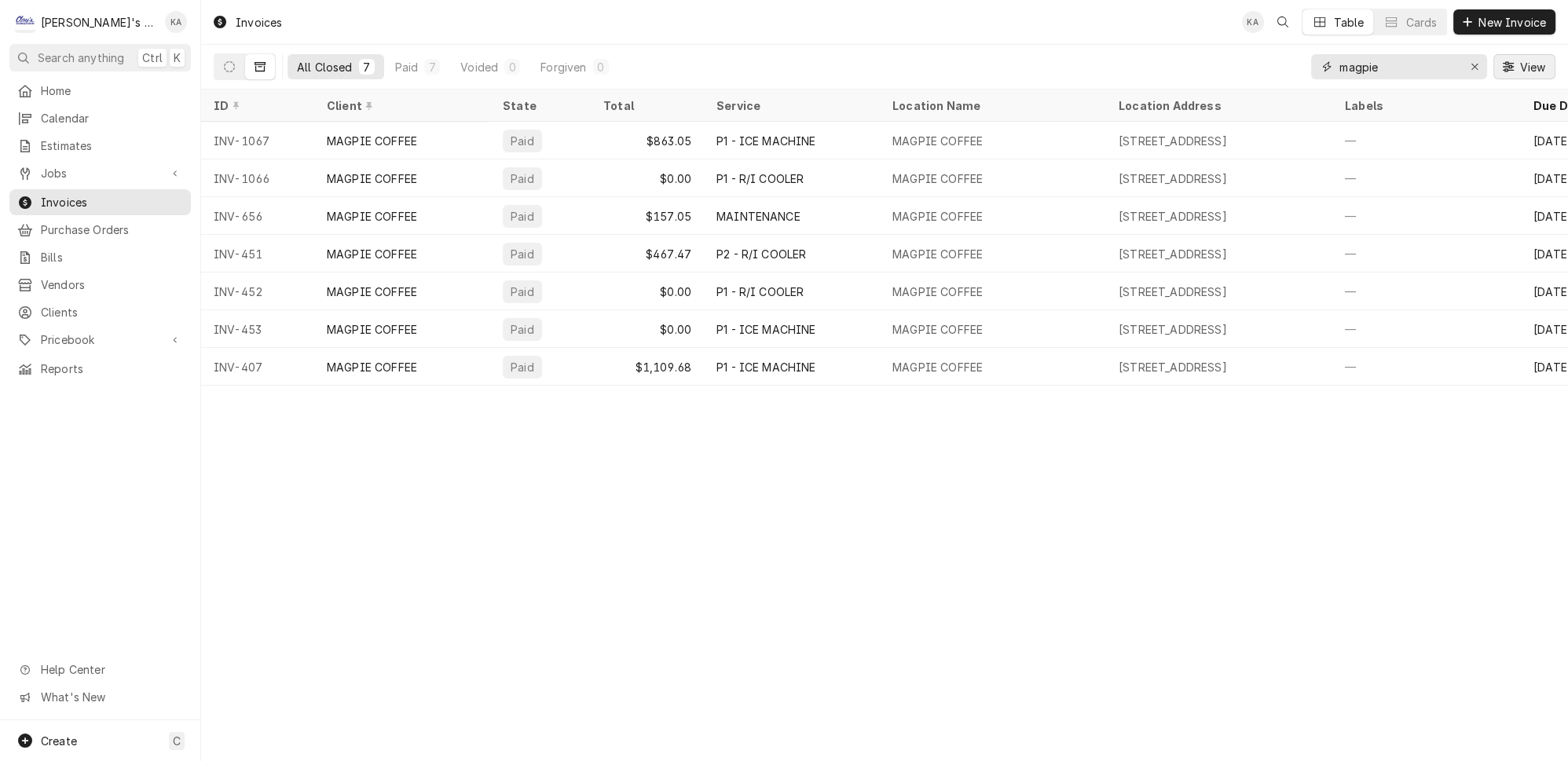
type input "magpie"
click at [1537, 62] on span "View" at bounding box center [1532, 66] width 32 height 16
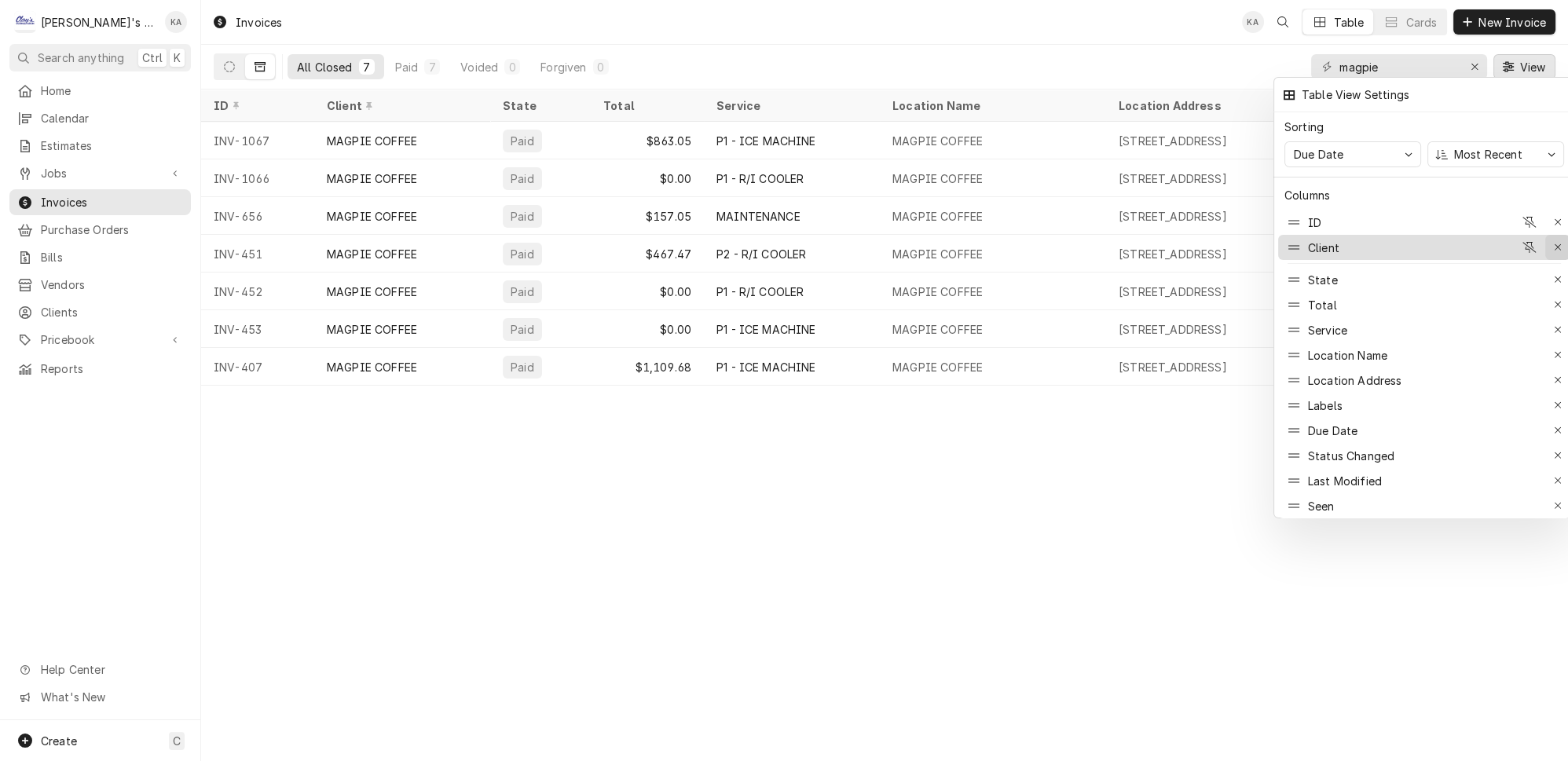
click at [1554, 242] on icon "button" at bounding box center [1558, 247] width 9 height 11
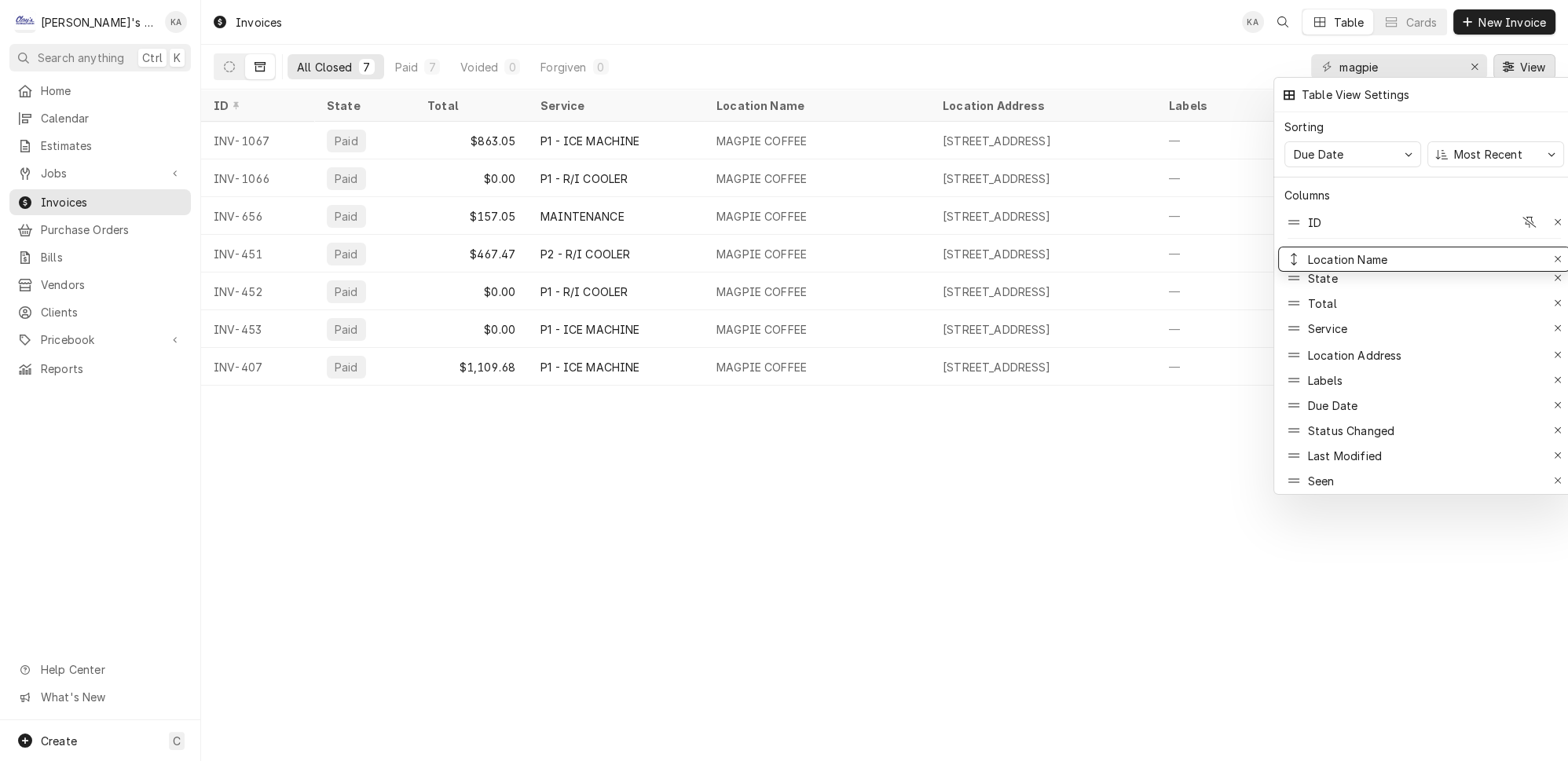
drag, startPoint x: 1290, startPoint y: 305, endPoint x: 1282, endPoint y: 221, distance: 84.4
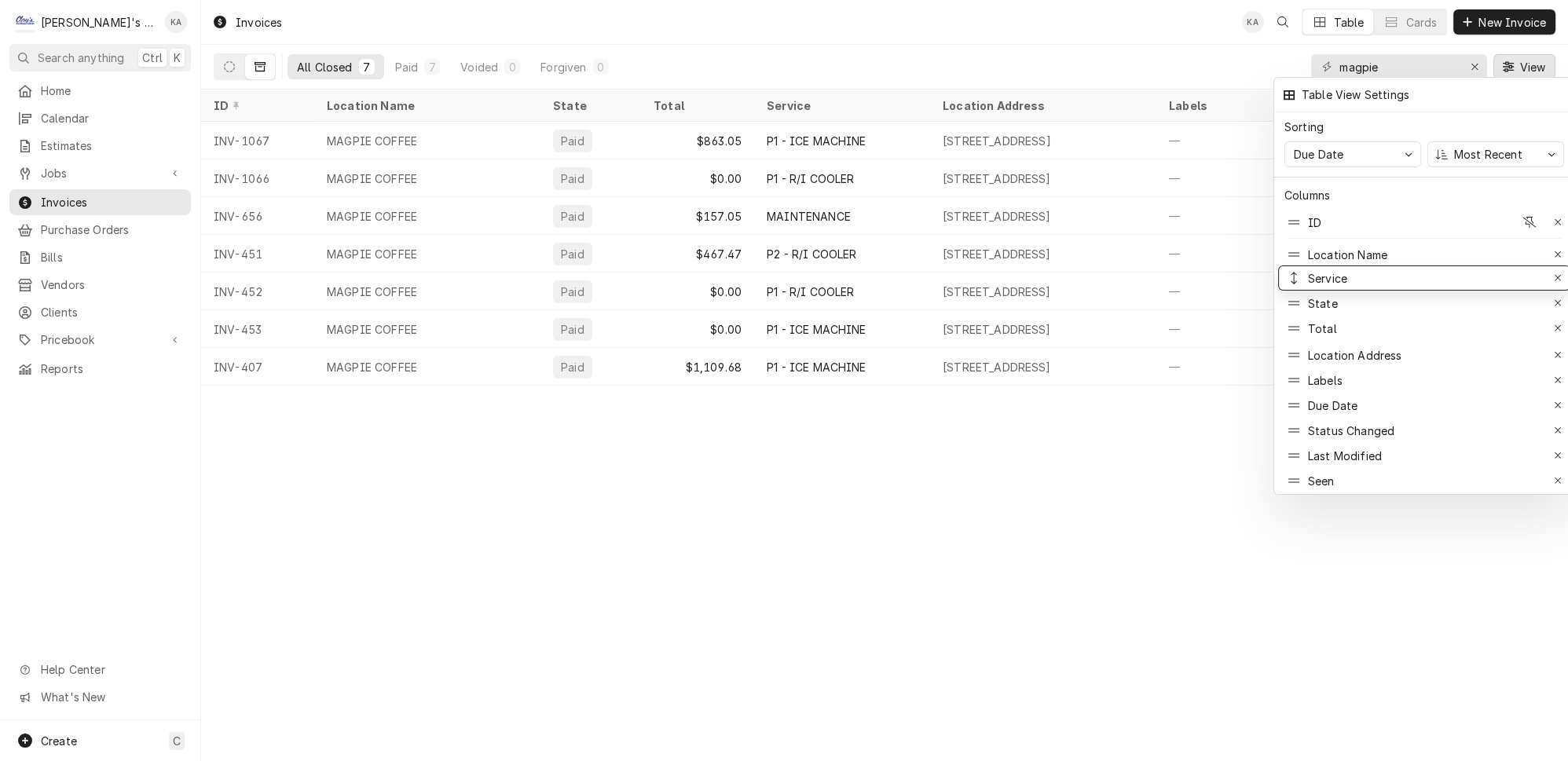
drag, startPoint x: 1293, startPoint y: 306, endPoint x: 1291, endPoint y: 254, distance: 52.0
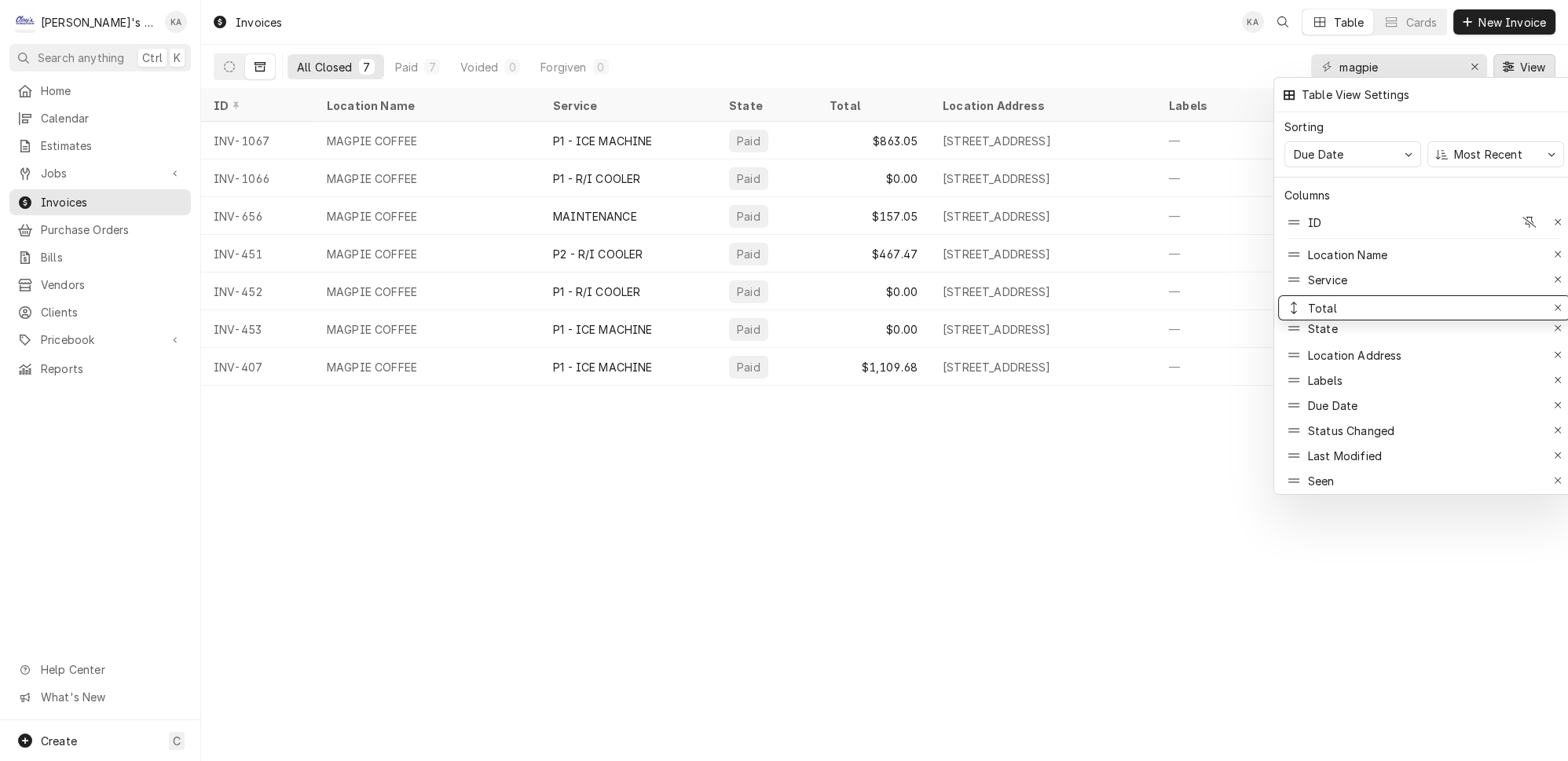
drag, startPoint x: 1291, startPoint y: 307, endPoint x: 1289, endPoint y: 285, distance: 22.1
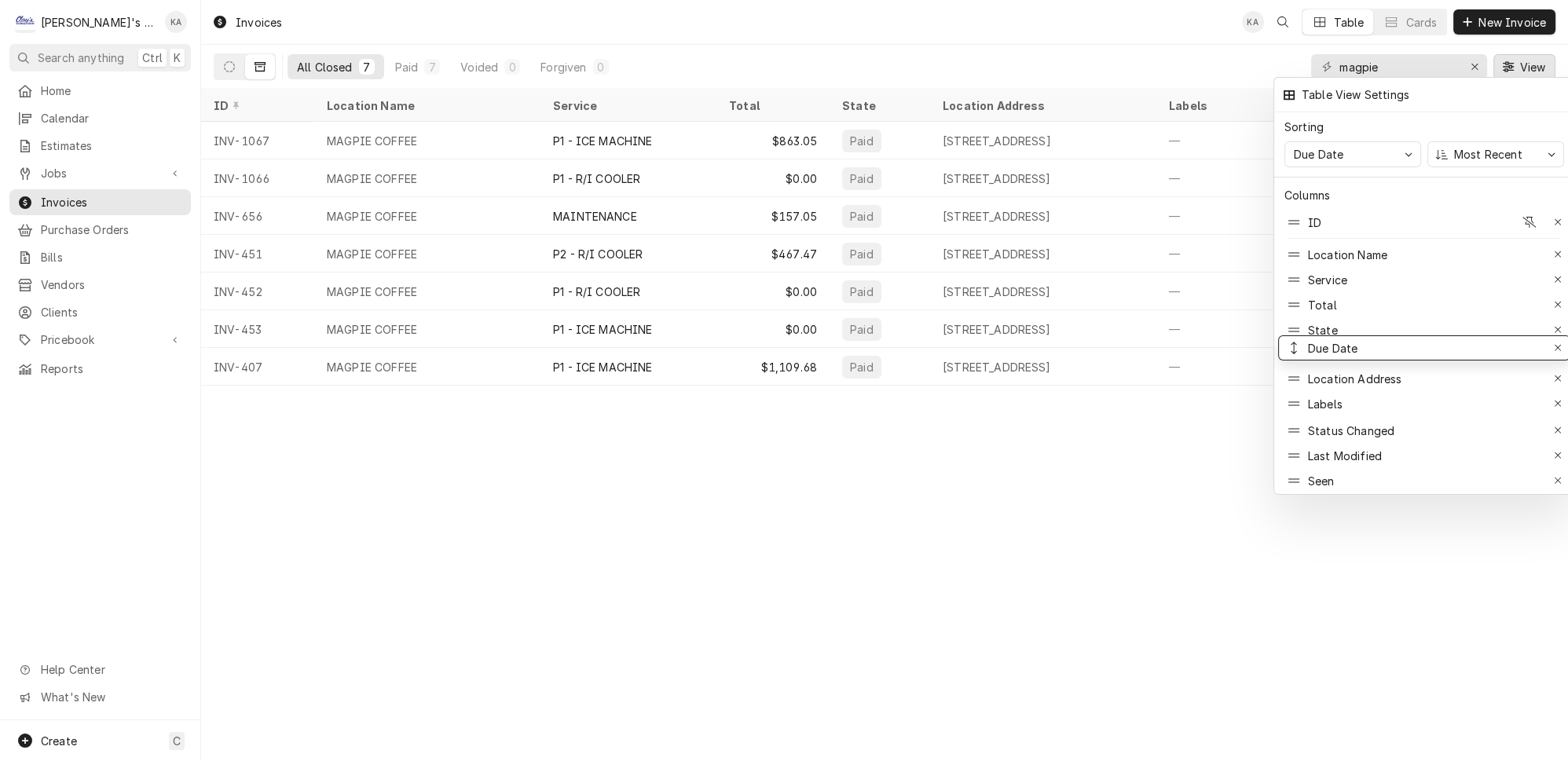
drag, startPoint x: 1293, startPoint y: 380, endPoint x: 1287, endPoint y: 323, distance: 57.3
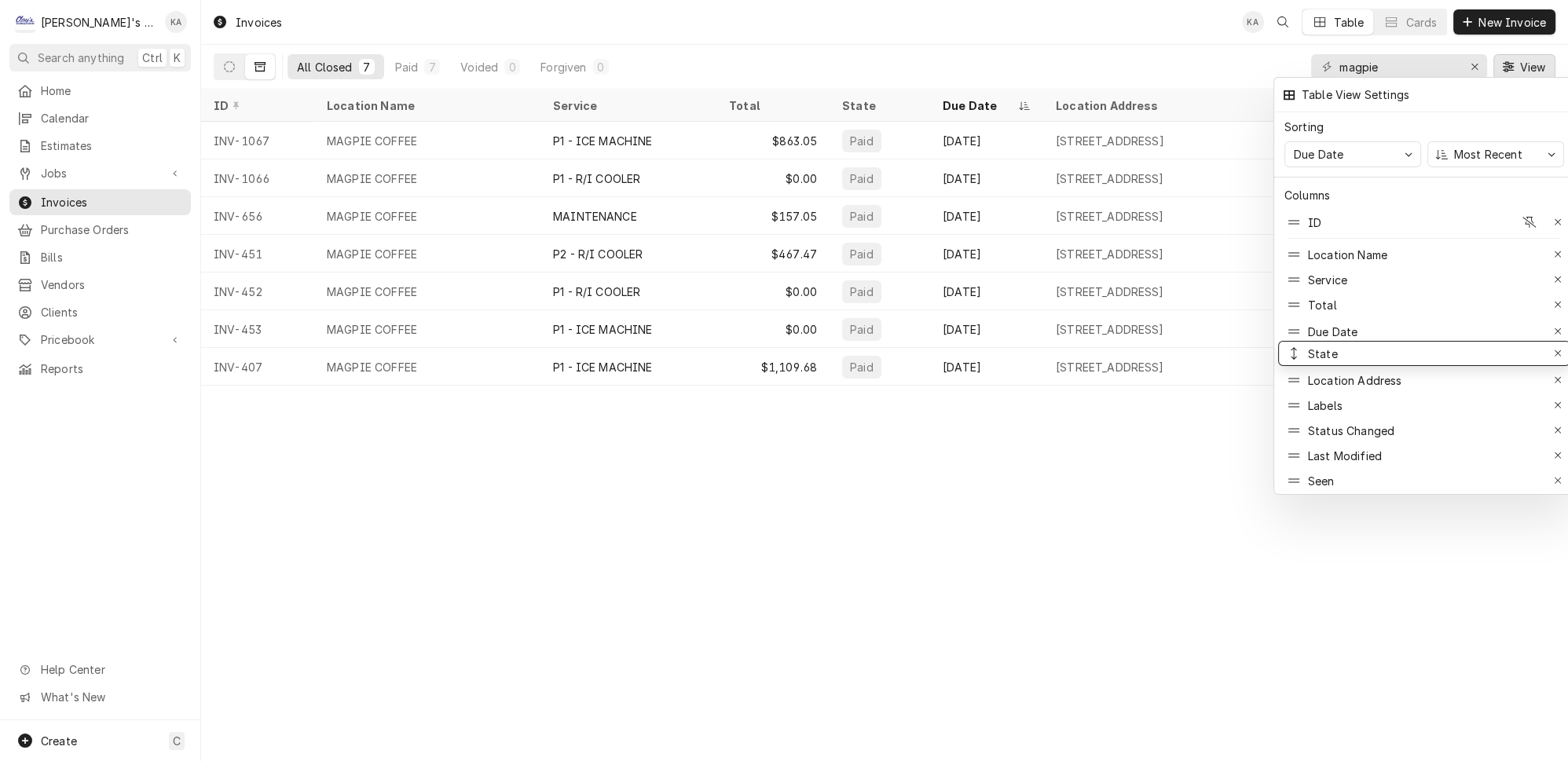
drag, startPoint x: 1286, startPoint y: 303, endPoint x: 1284, endPoint y: 327, distance: 24.1
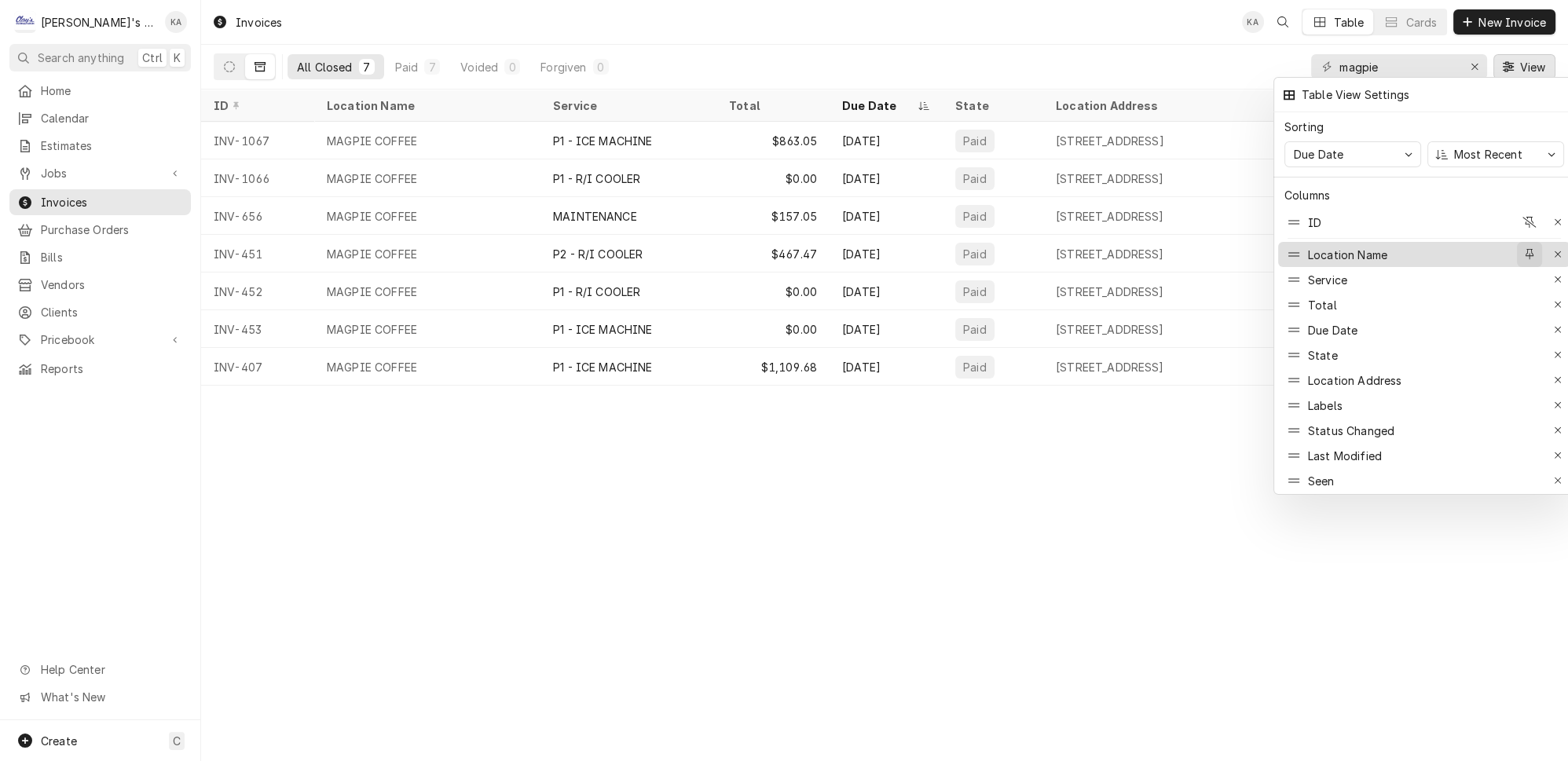
click at [1525, 249] on icon "button" at bounding box center [1530, 254] width 9 height 11
click at [1521, 272] on div "button" at bounding box center [1529, 280] width 15 height 15
click at [1073, 493] on div at bounding box center [784, 380] width 1568 height 761
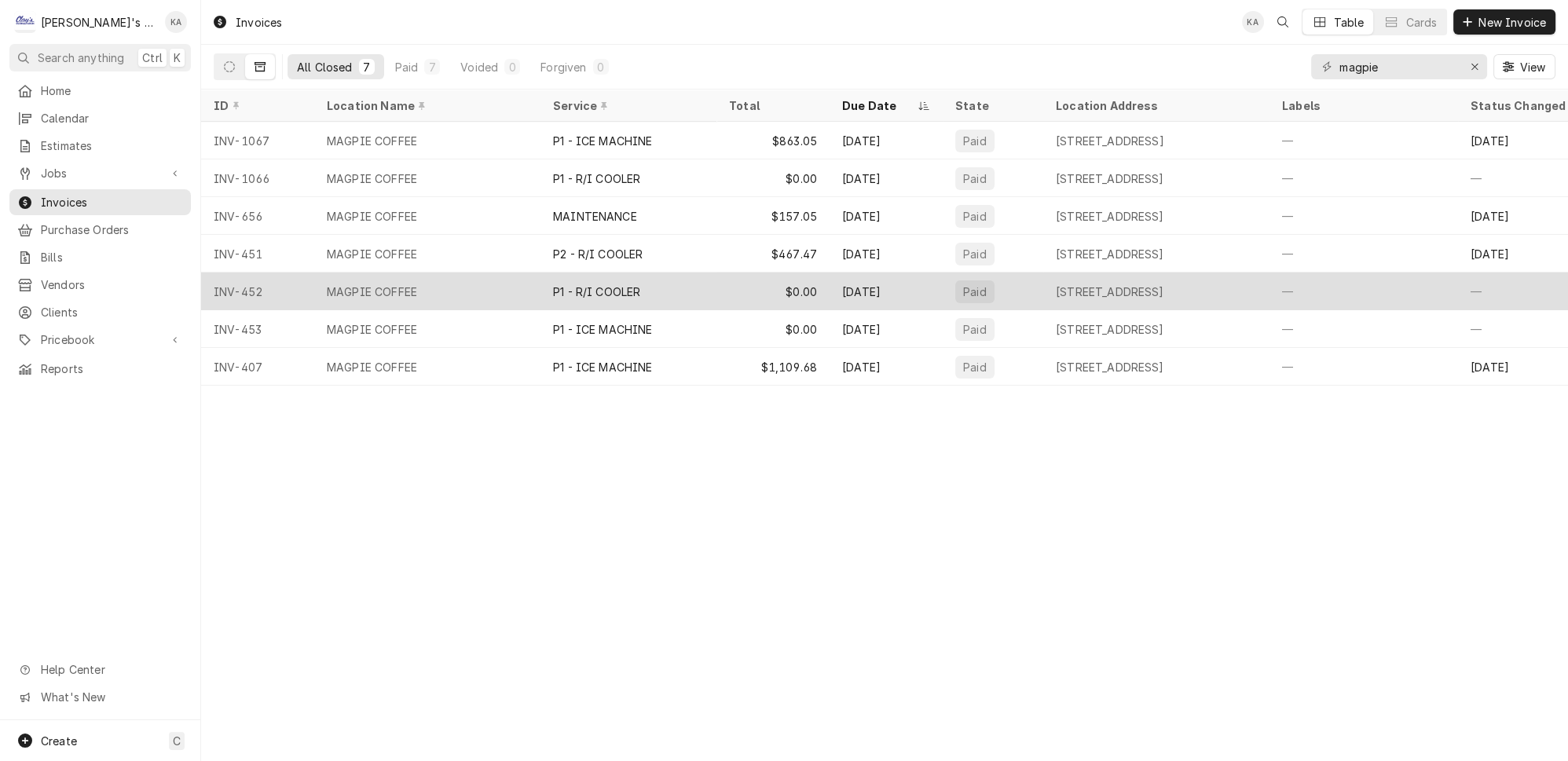
click at [491, 283] on div "MAGPIE COFFEE" at bounding box center [426, 291] width 226 height 37
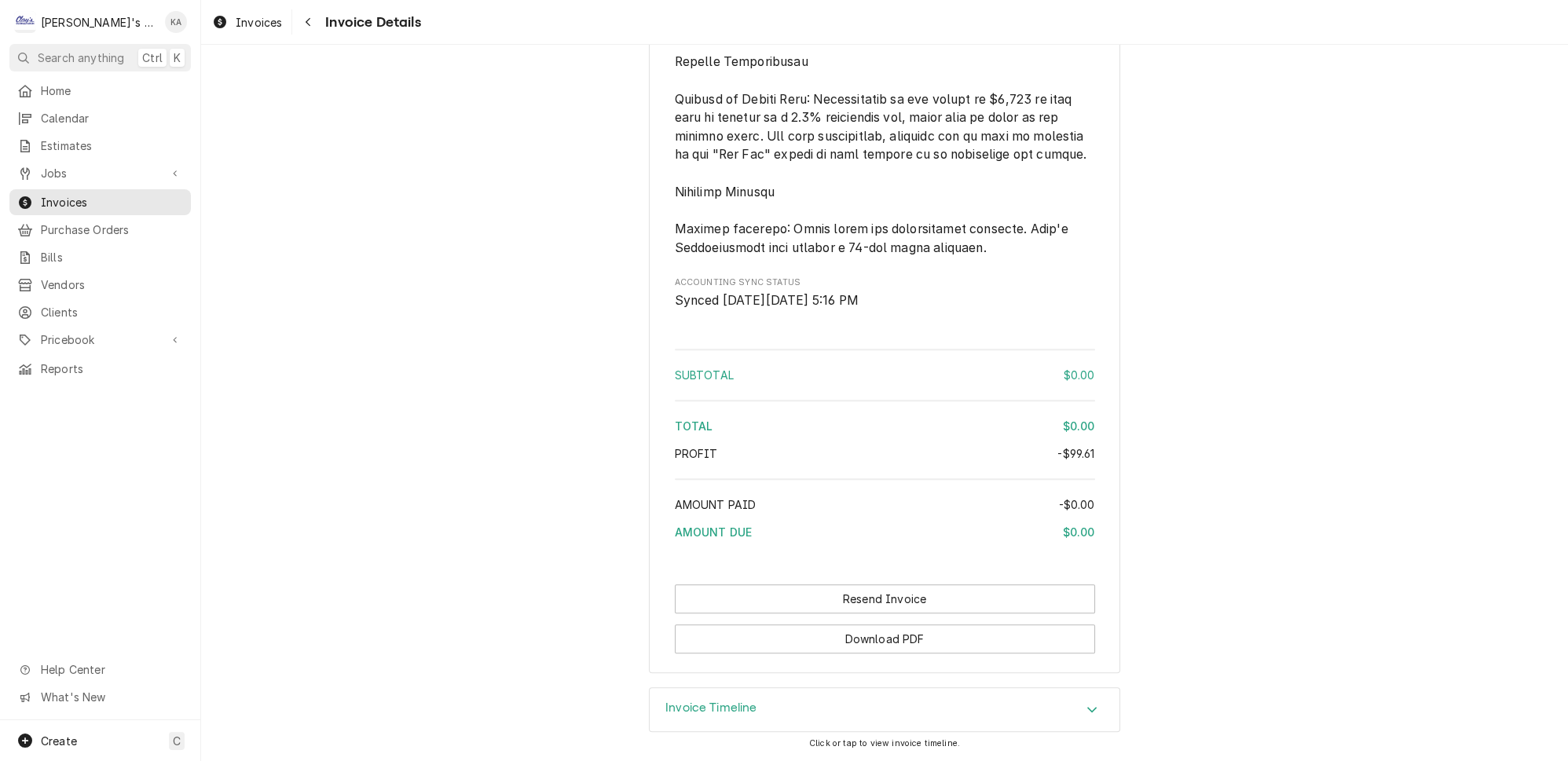
scroll to position [2908, 0]
click at [877, 640] on button "Download PDF" at bounding box center [884, 638] width 420 height 29
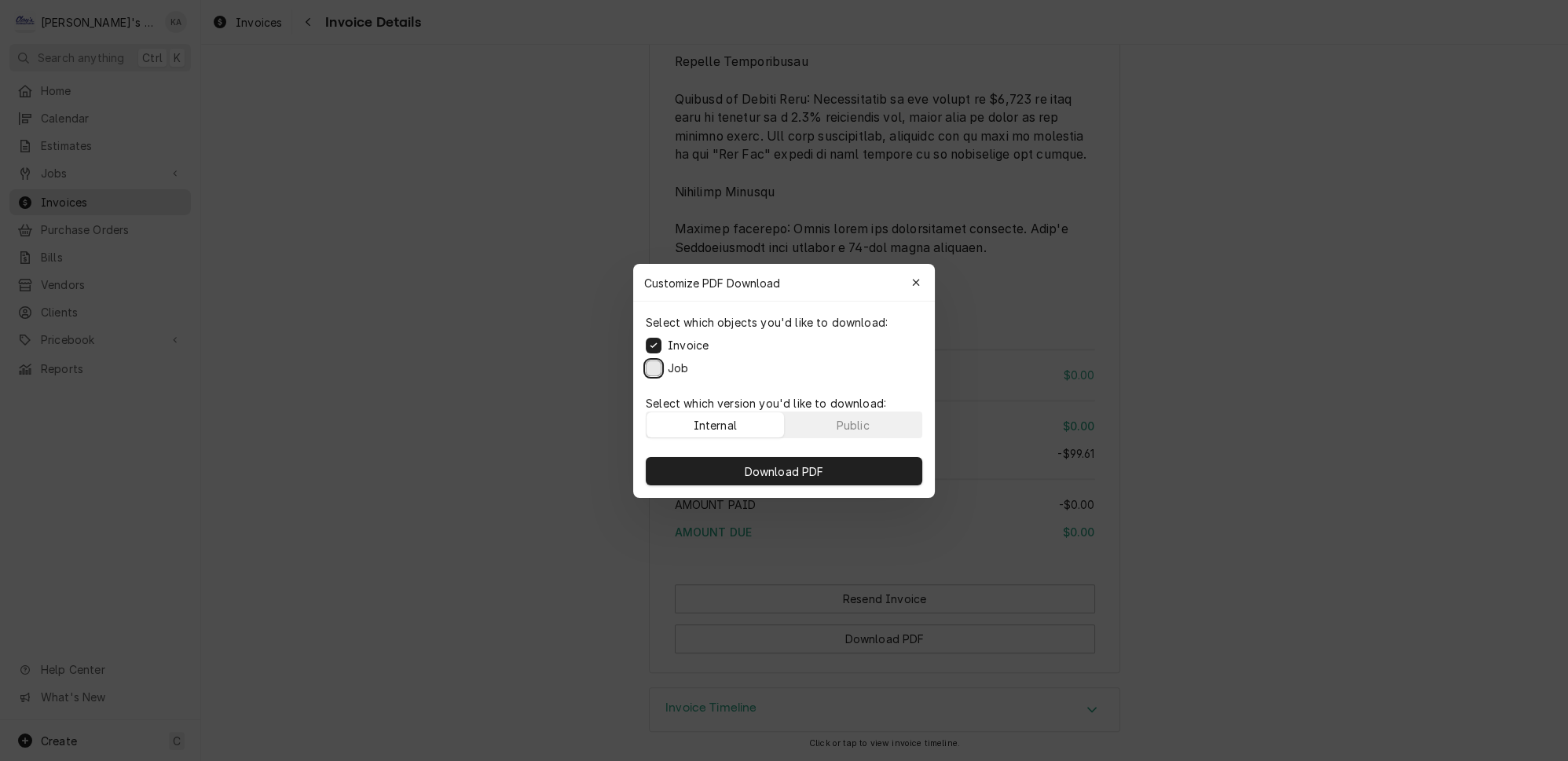
click at [662, 367] on button "Job" at bounding box center [653, 367] width 15 height 15
click at [828, 465] on button "Download PDF" at bounding box center [784, 470] width 276 height 28
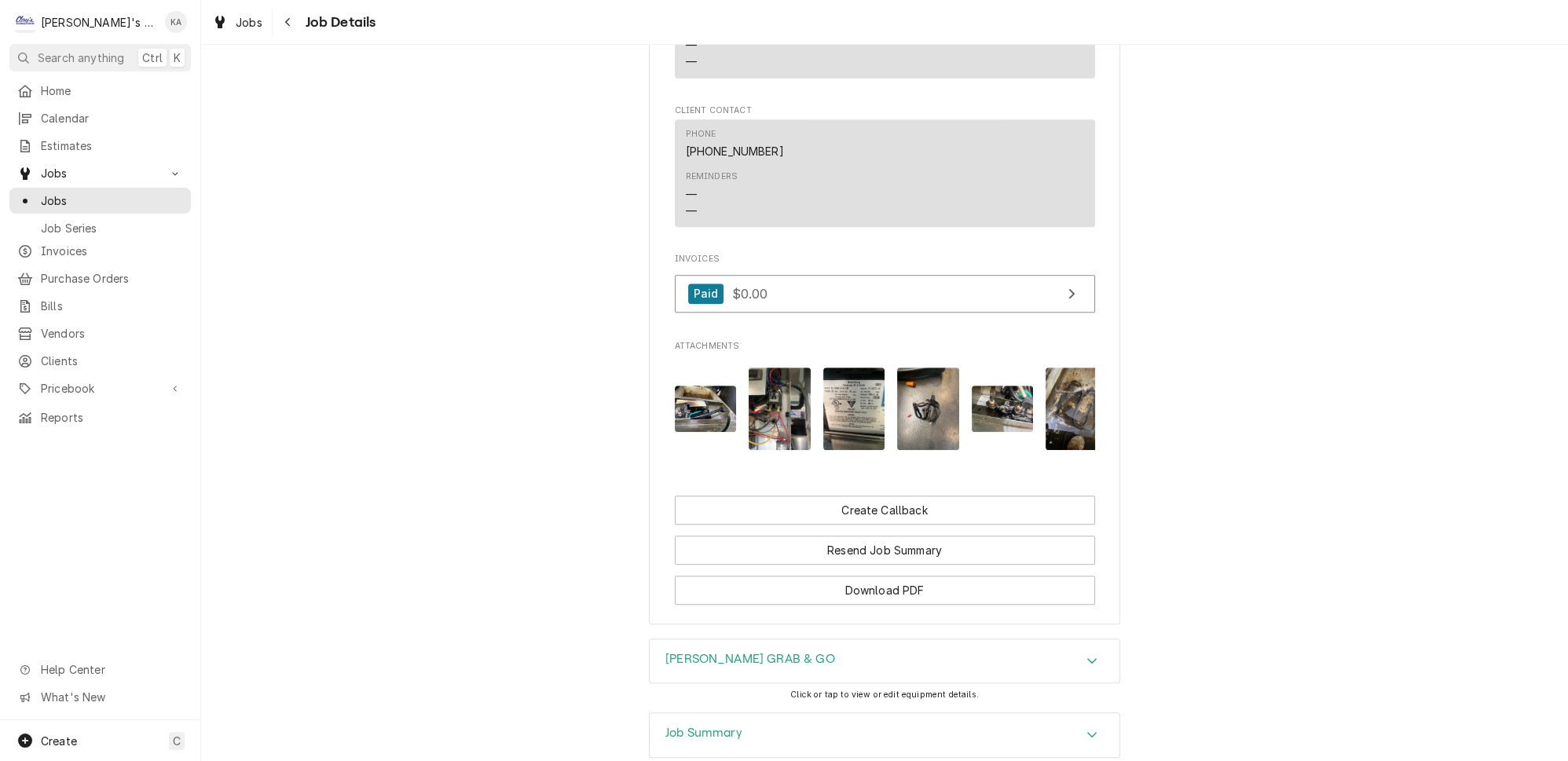
scroll to position [1317, 0]
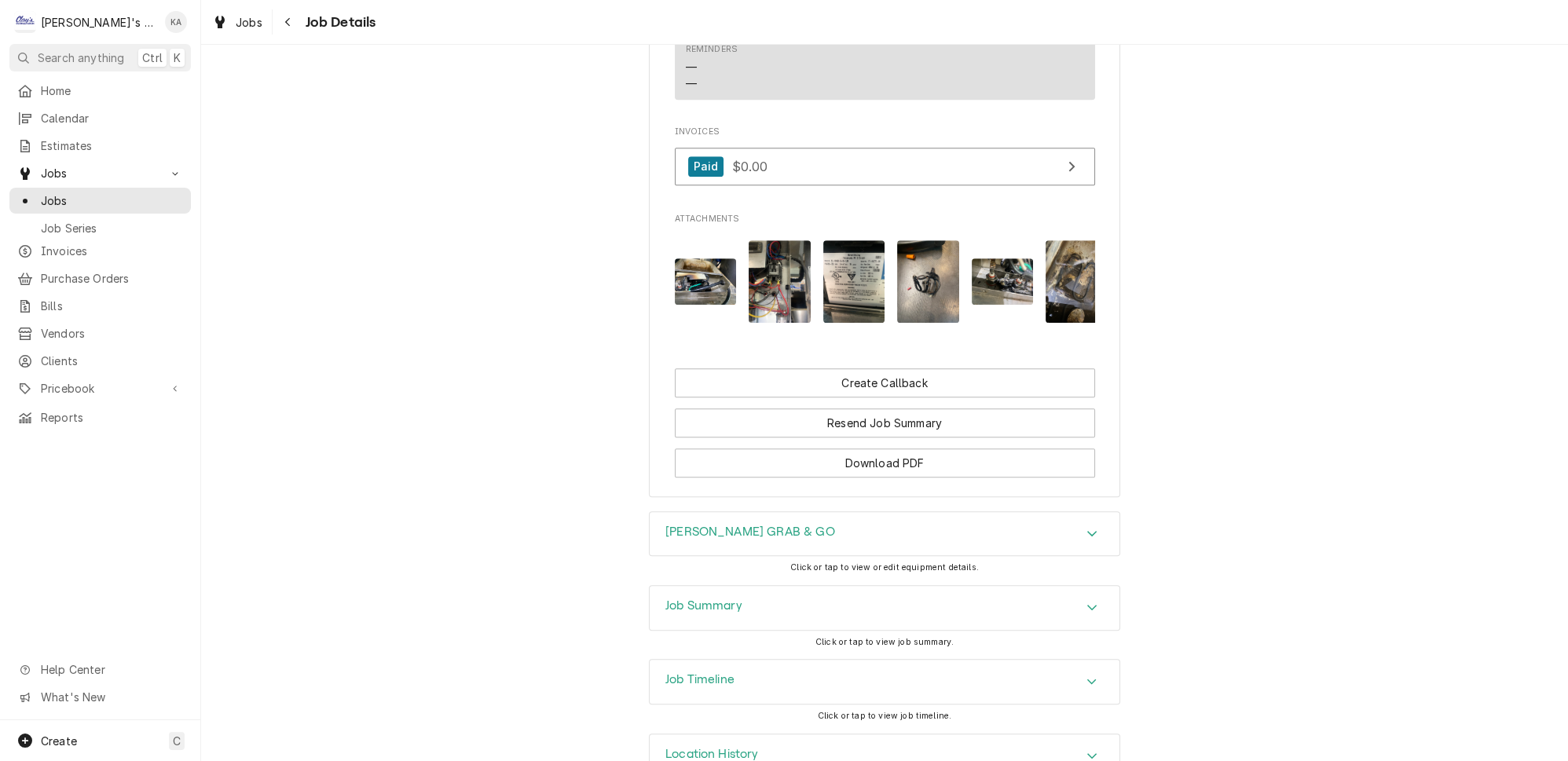
click at [1086, 601] on icon "Accordion Header" at bounding box center [1091, 607] width 11 height 13
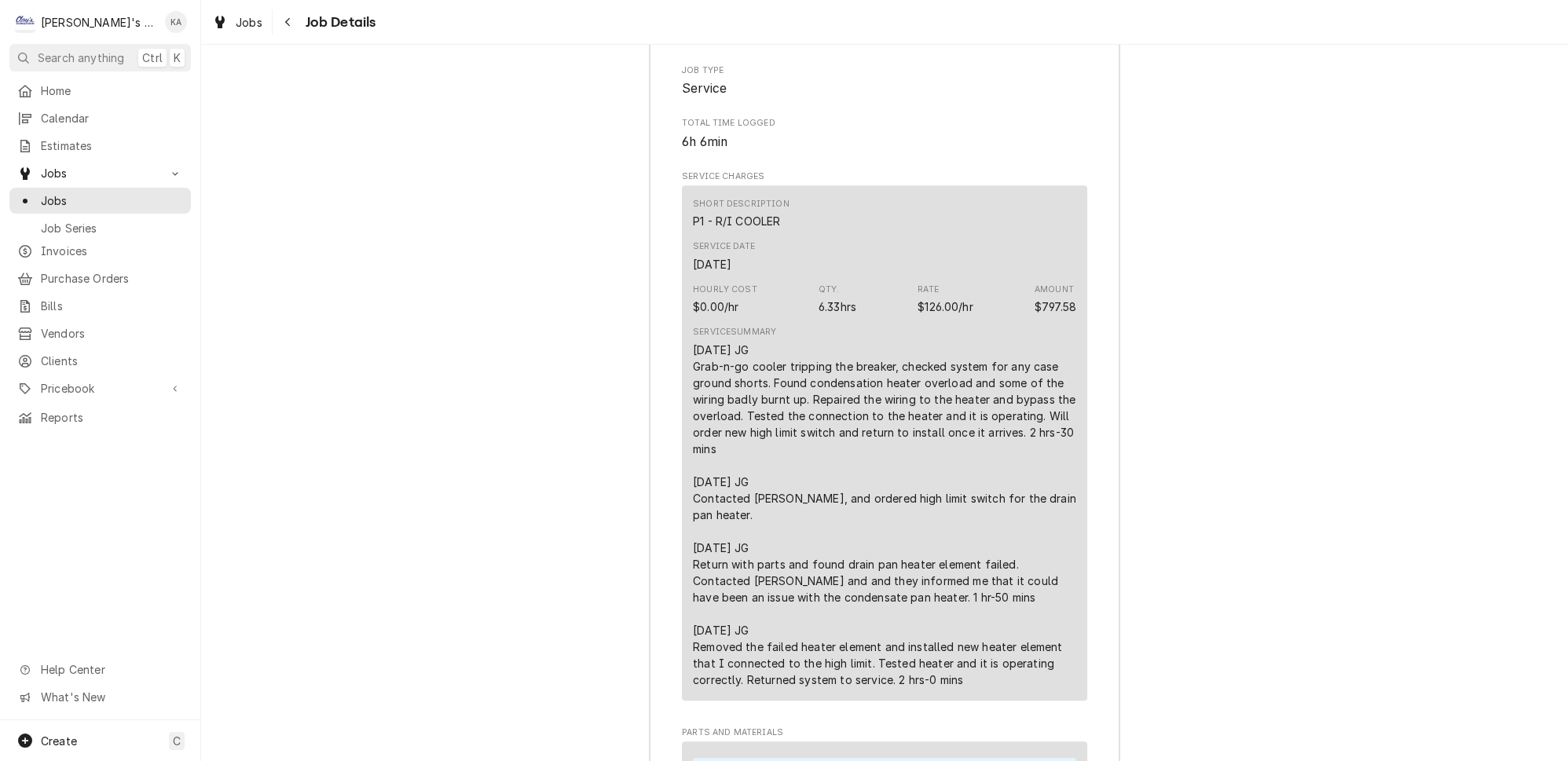
scroll to position [2101, 0]
